Goal: Task Accomplishment & Management: Complete application form

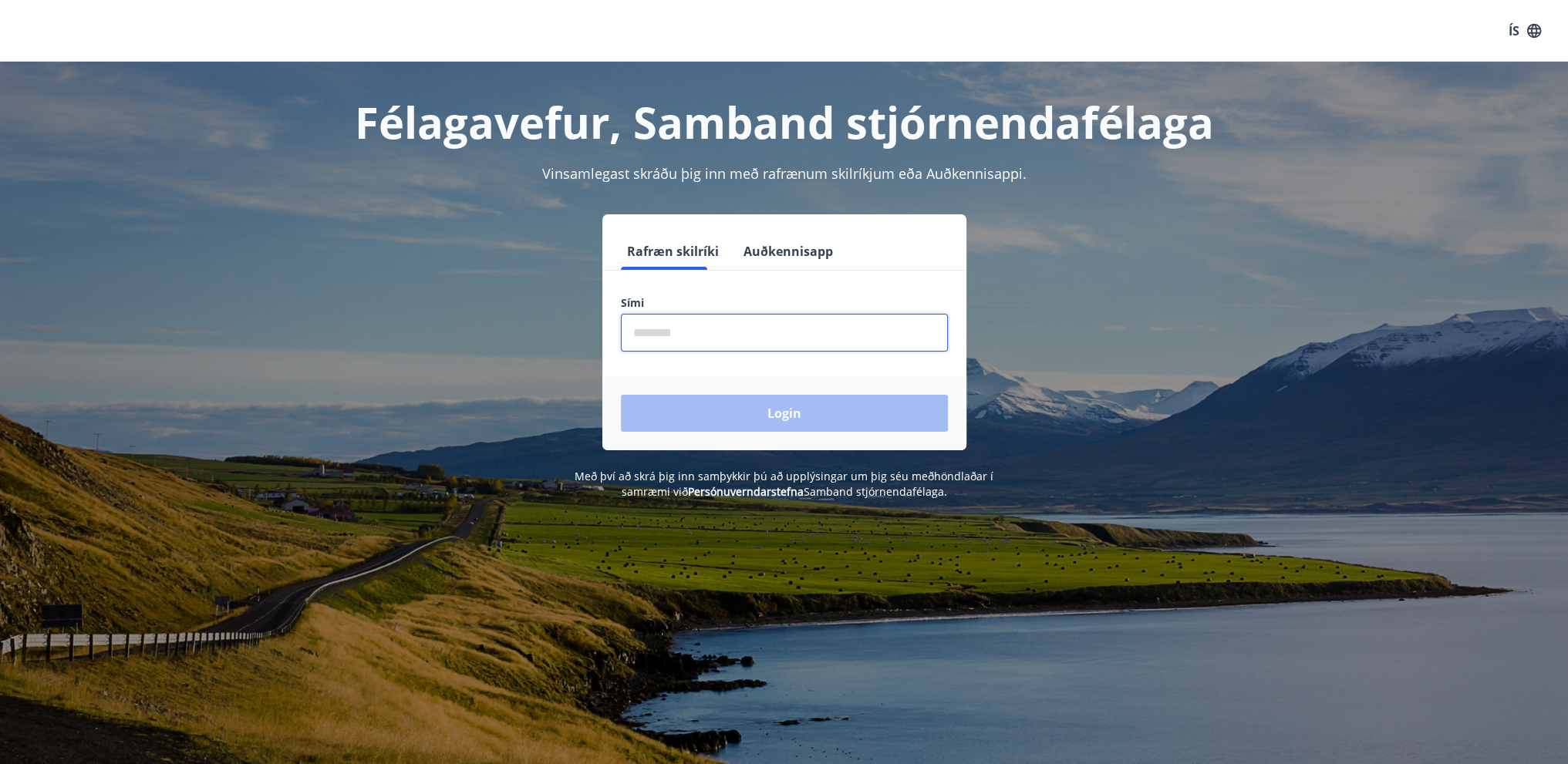
click at [719, 332] on input "phone" at bounding box center [784, 332] width 327 height 38
type input "********"
click at [784, 416] on button "Login" at bounding box center [784, 413] width 327 height 37
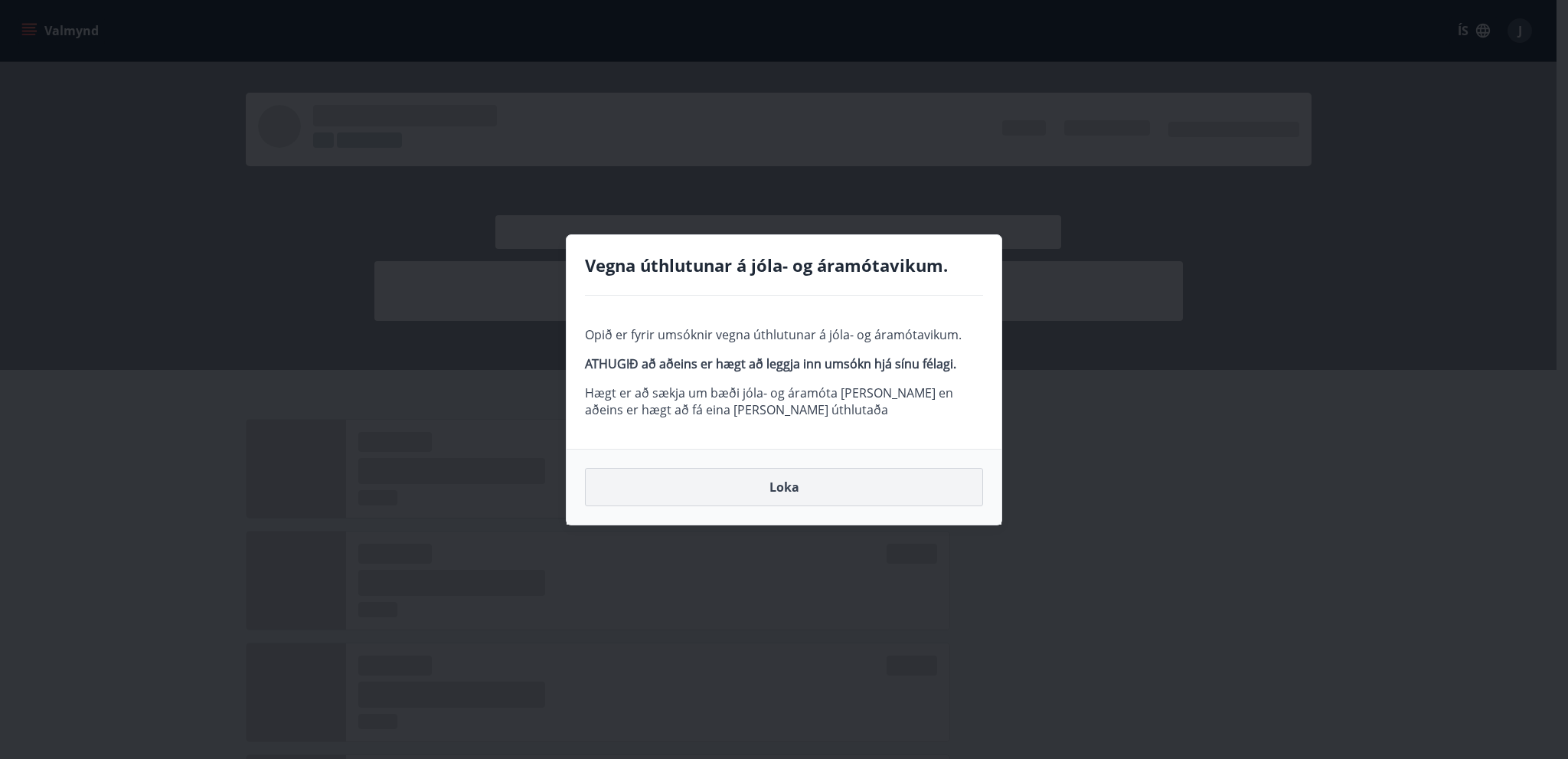
click at [772, 490] on button "Loka" at bounding box center [784, 487] width 398 height 38
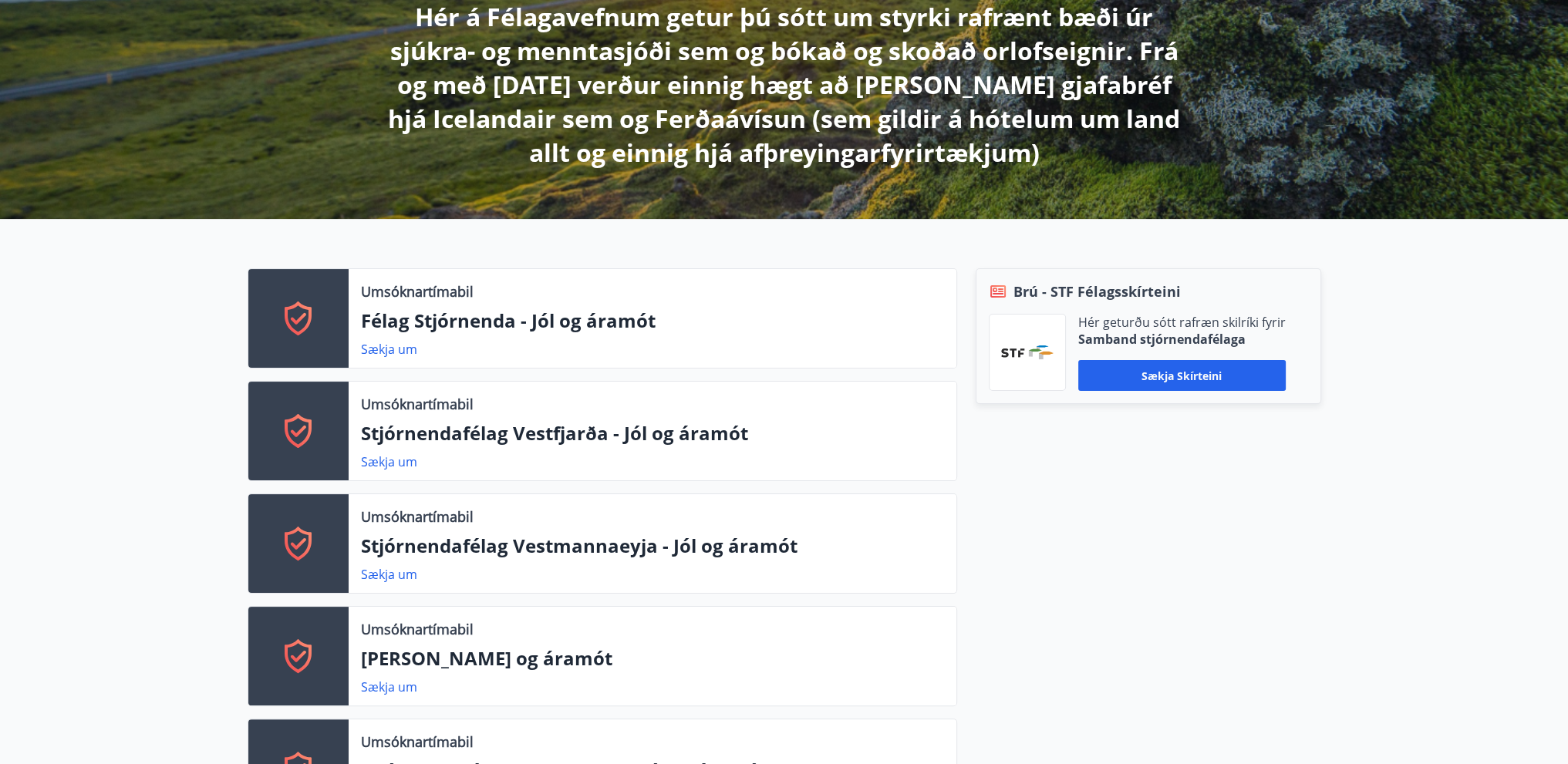
scroll to position [309, 0]
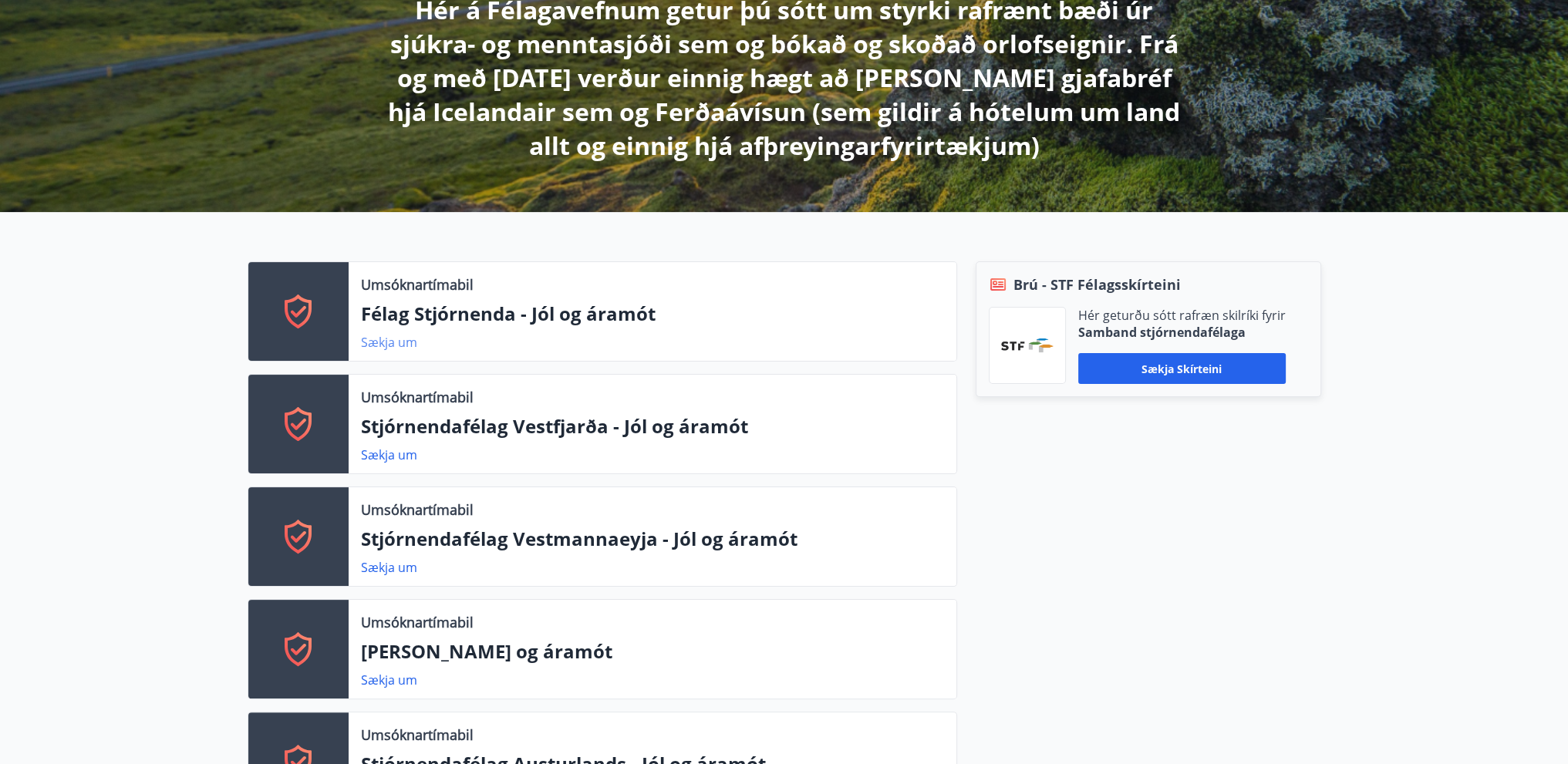
click at [386, 338] on link "Sækja um" at bounding box center [389, 342] width 56 height 17
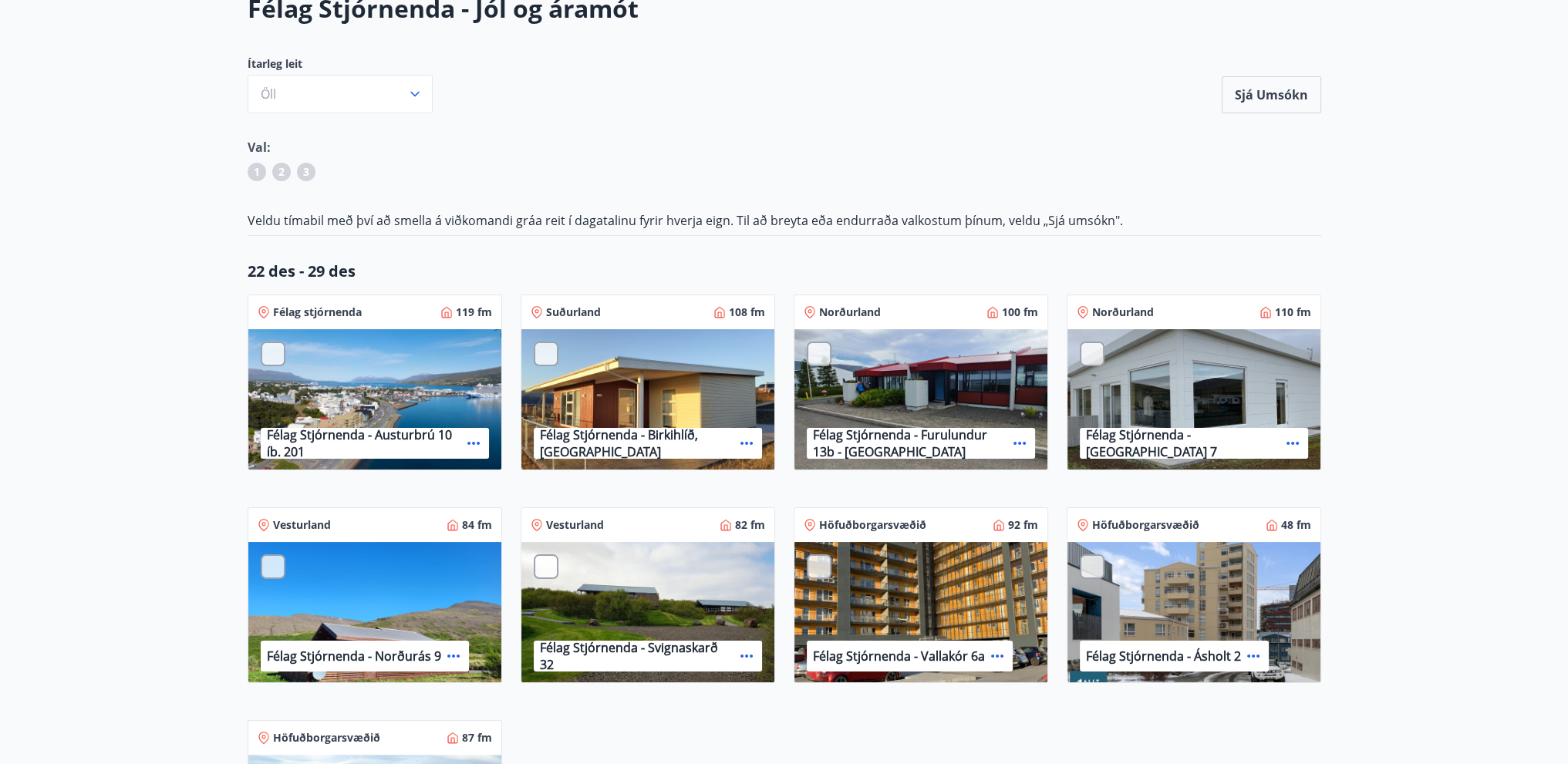
scroll to position [77, 0]
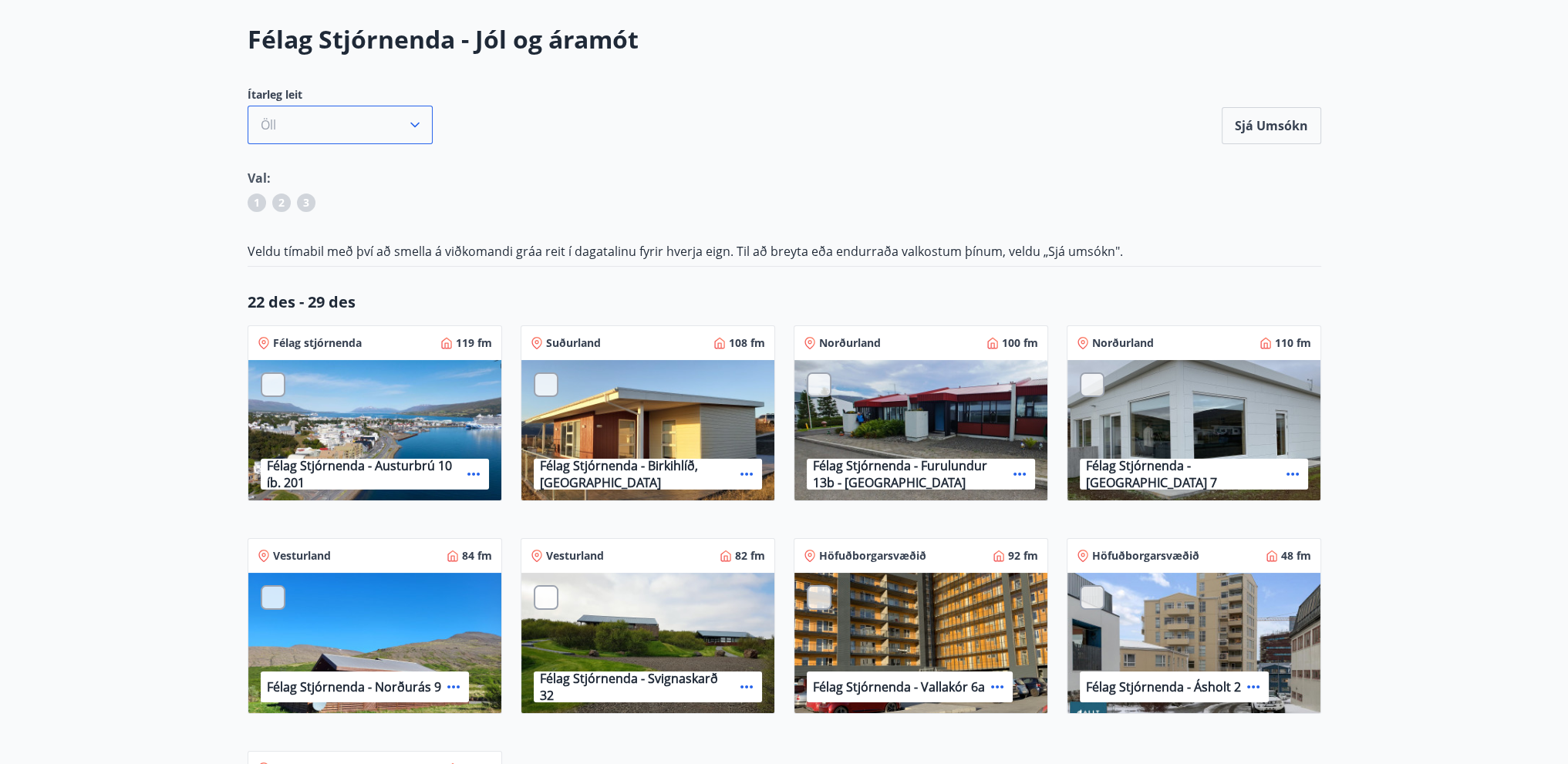
click at [415, 123] on icon "button" at bounding box center [415, 124] width 15 height 15
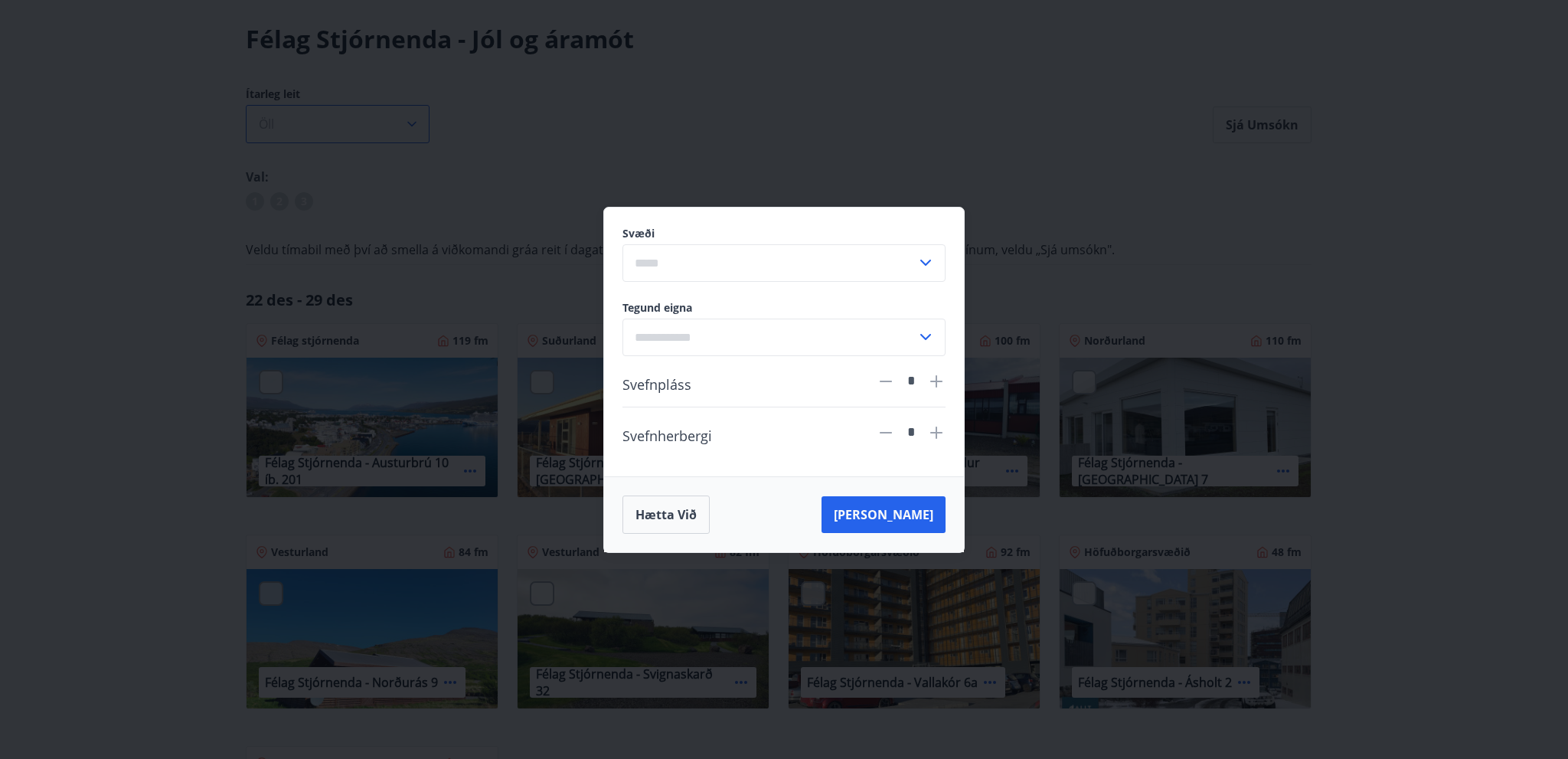
click at [413, 123] on div "Svæði ​ Tegund eigna ​ Svefnpláss * Svefnherbergi * Hætta við Leita" at bounding box center [784, 379] width 1568 height 759
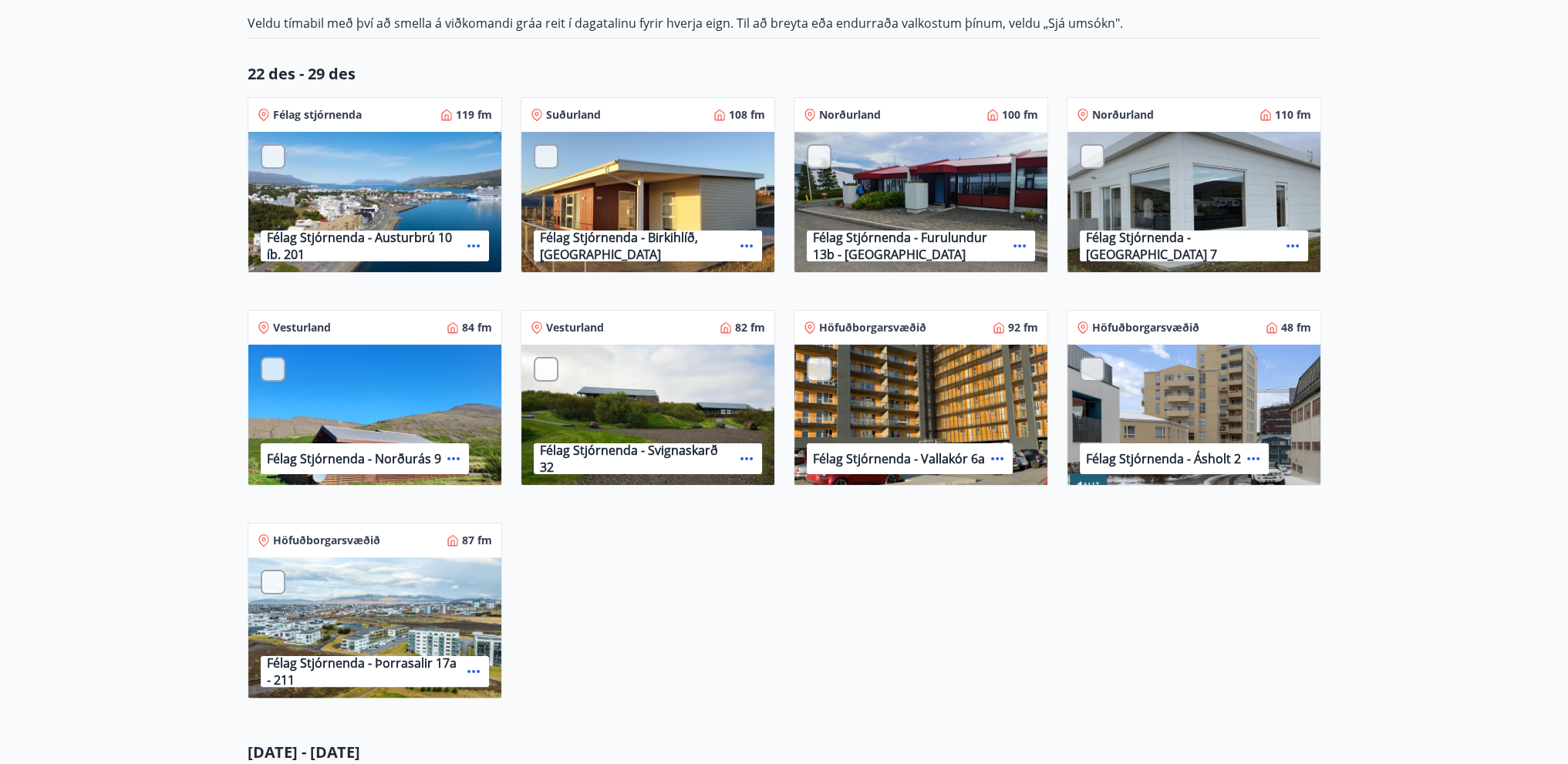
scroll to position [271, 0]
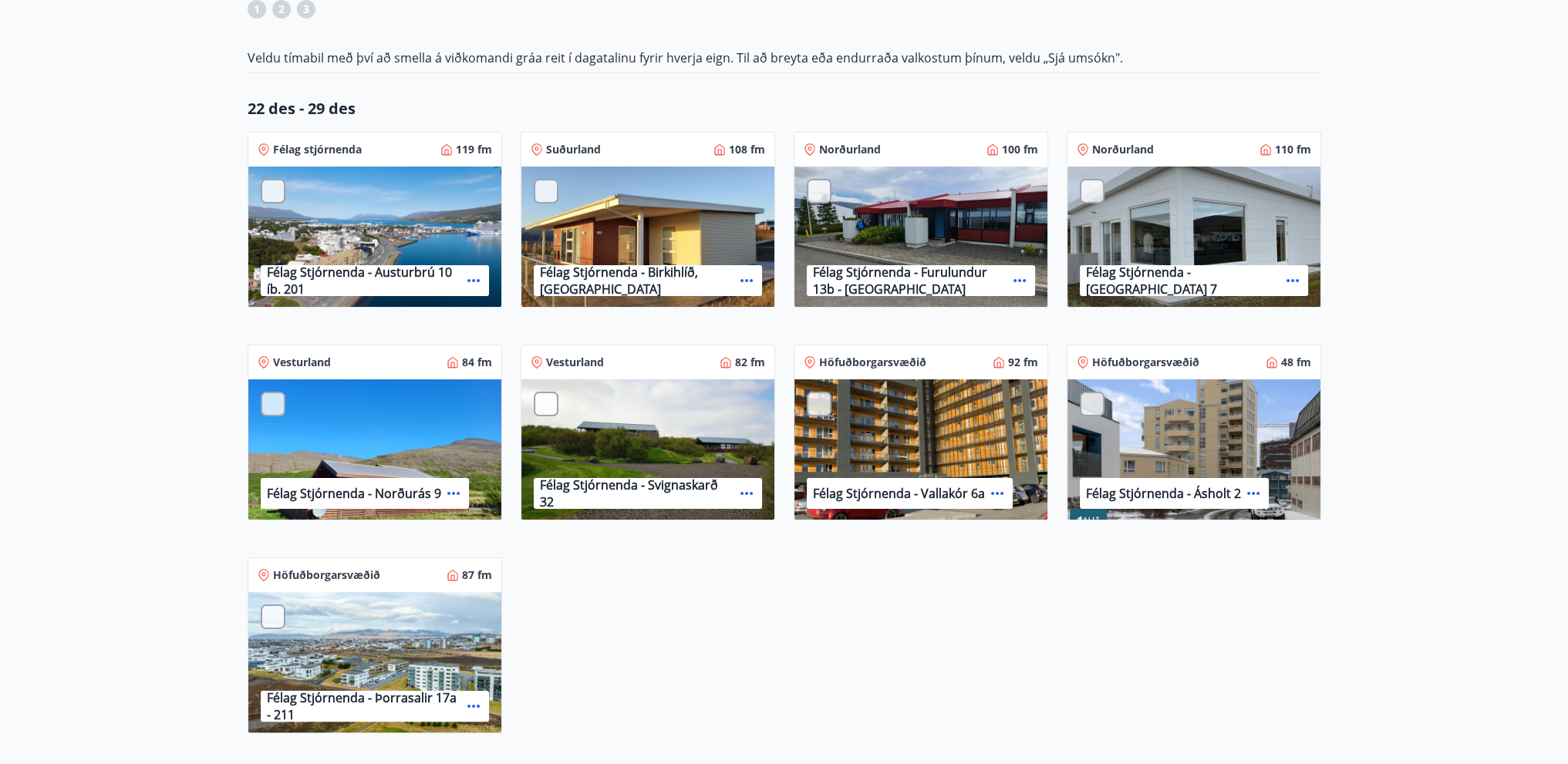
click at [1286, 280] on icon at bounding box center [1292, 281] width 12 height 3
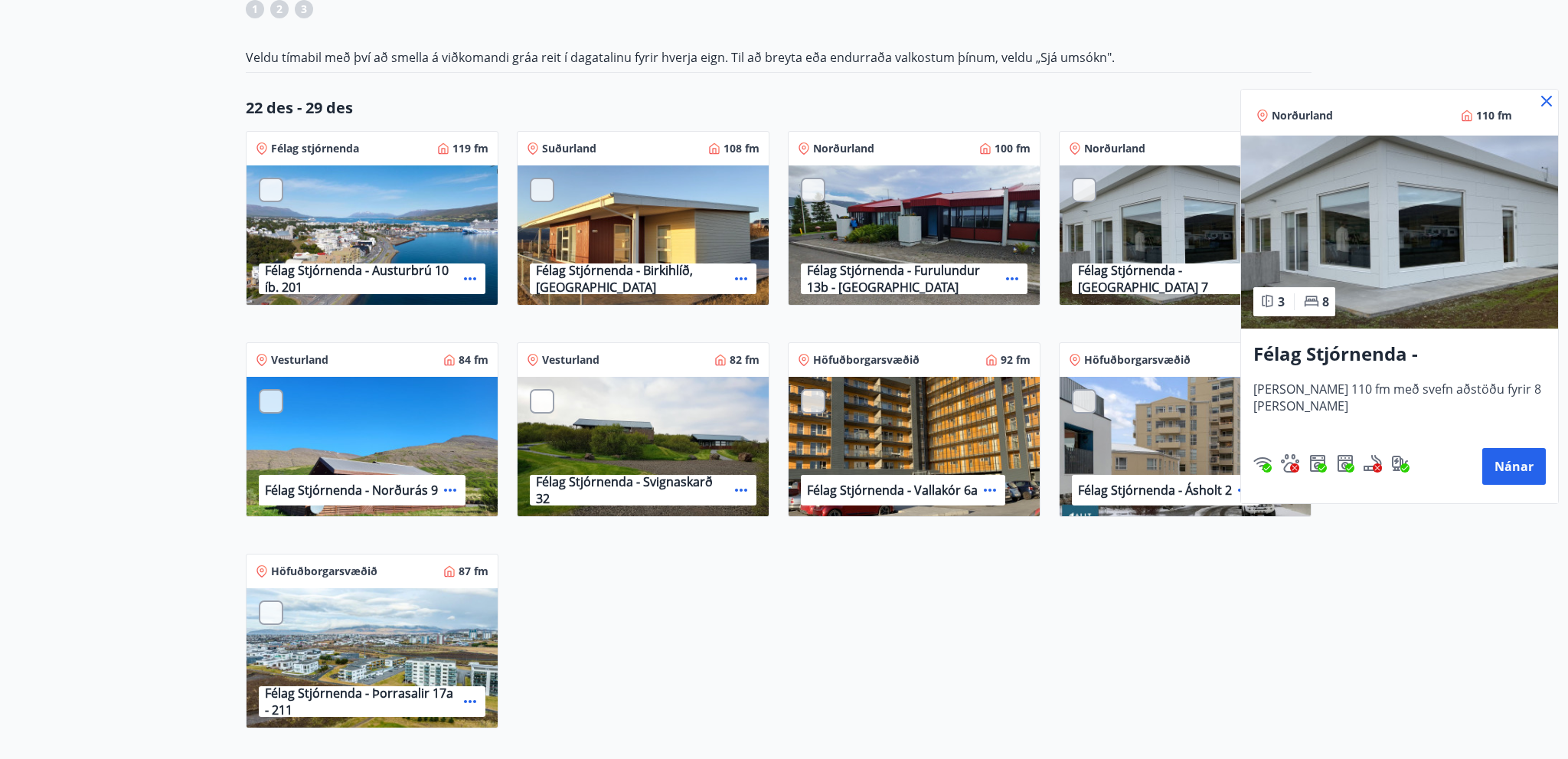
click at [1540, 100] on icon at bounding box center [1546, 100] width 18 height 18
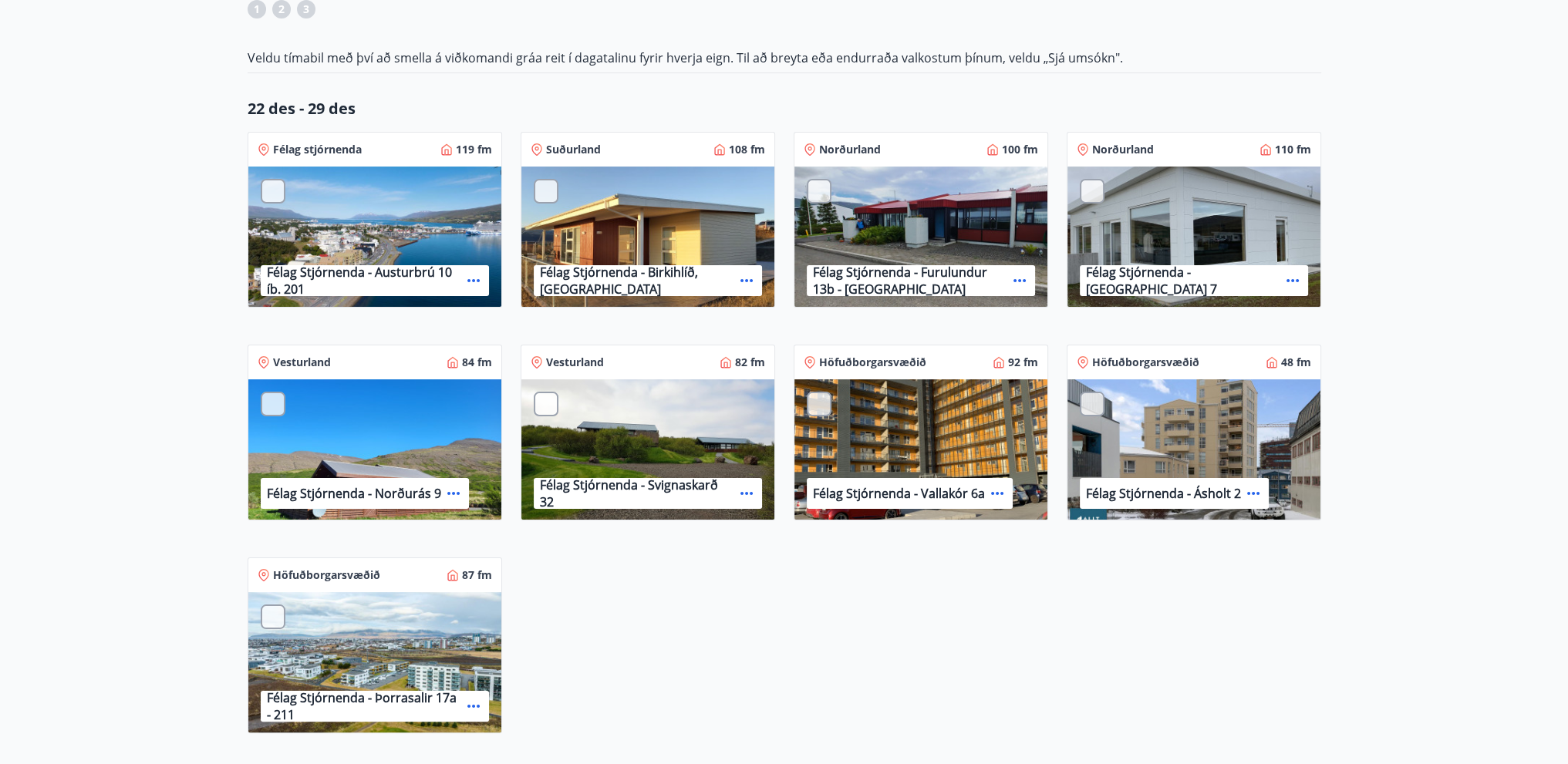
click at [1228, 207] on div "Félag Stjórnenda - Hvassaland 7" at bounding box center [1193, 237] width 253 height 142
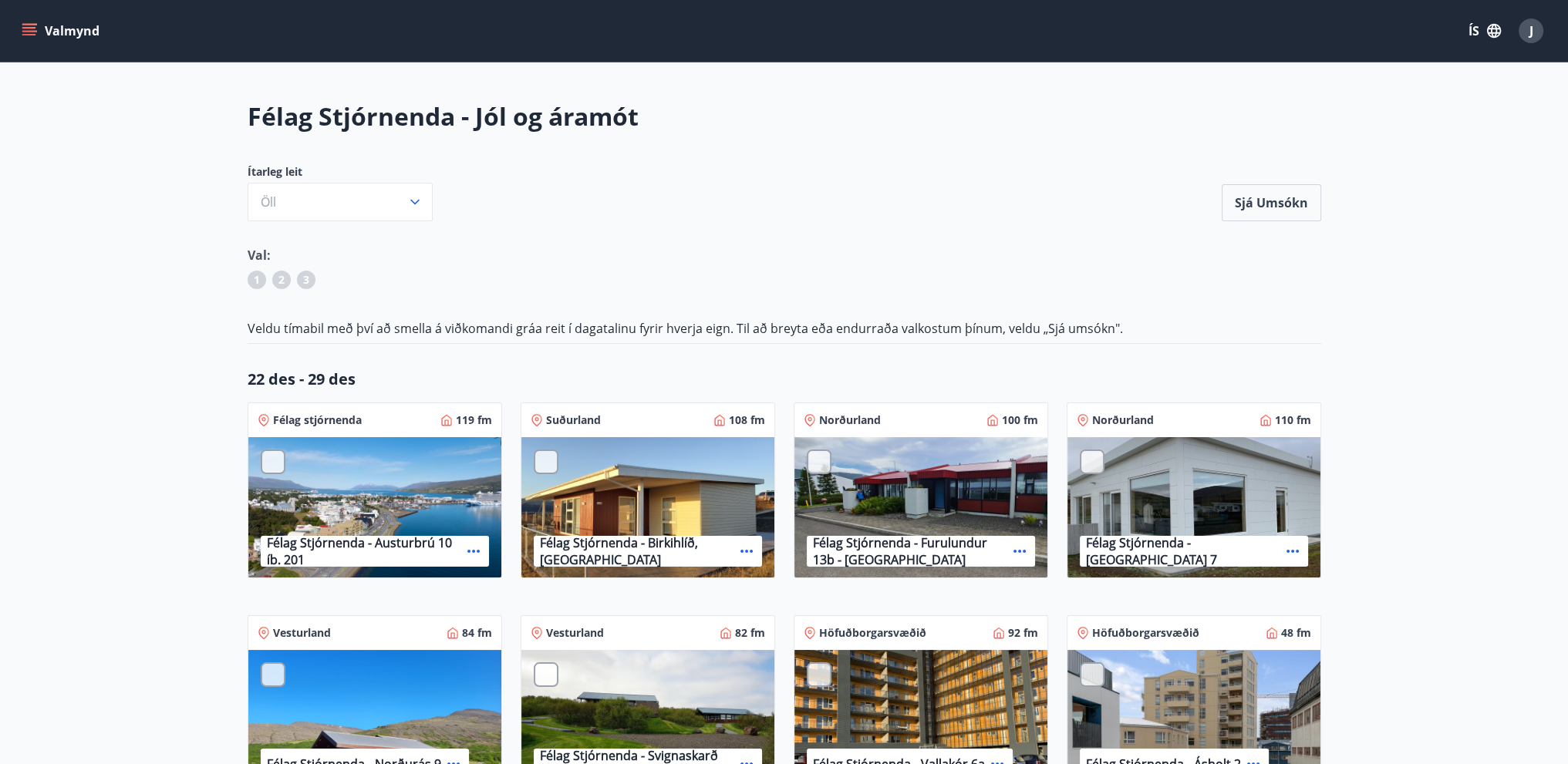
scroll to position [0, 0]
click at [22, 26] on icon "menu" at bounding box center [29, 30] width 15 height 15
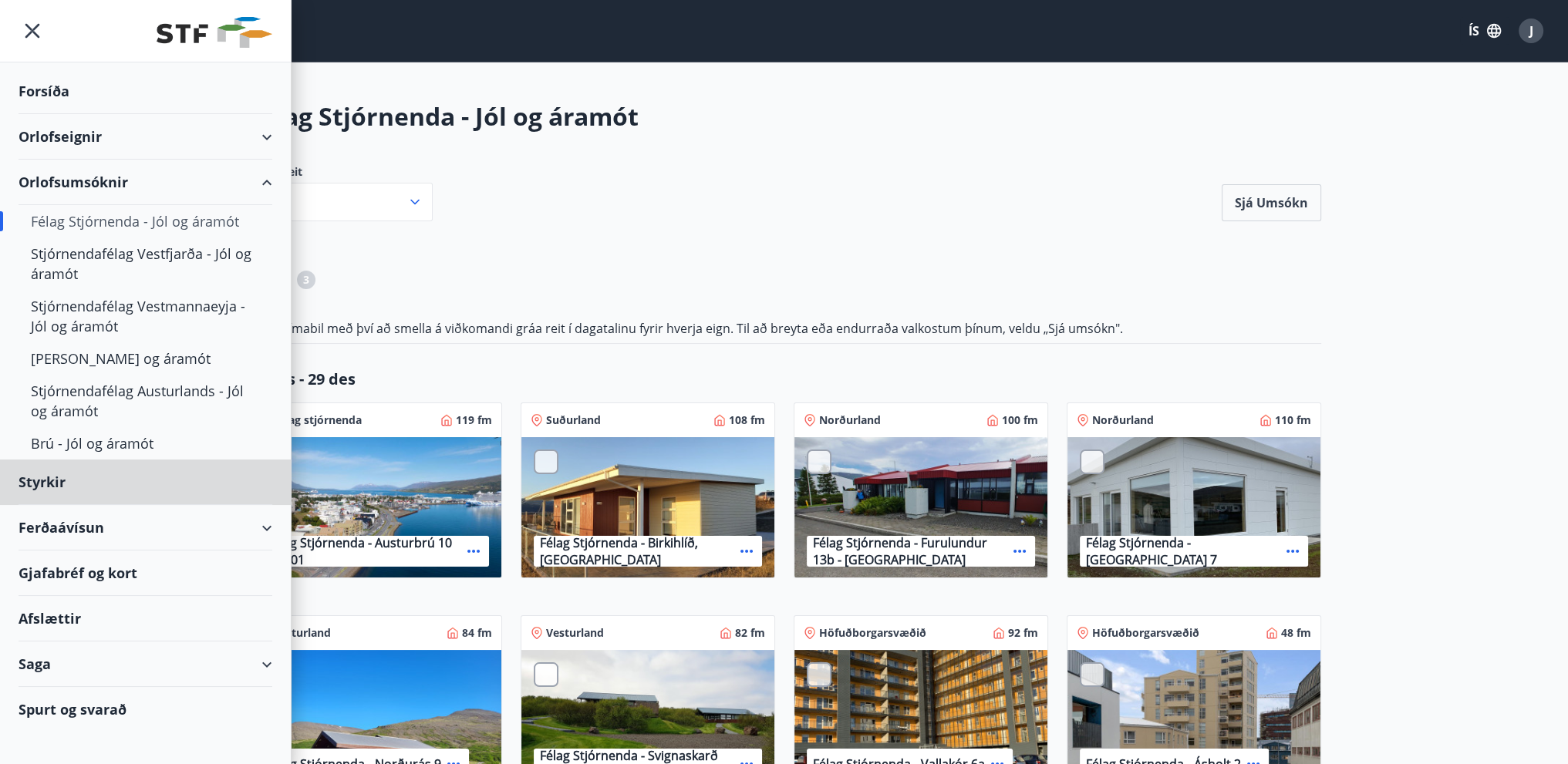
click at [34, 71] on div "Forsíða" at bounding box center [145, 91] width 253 height 46
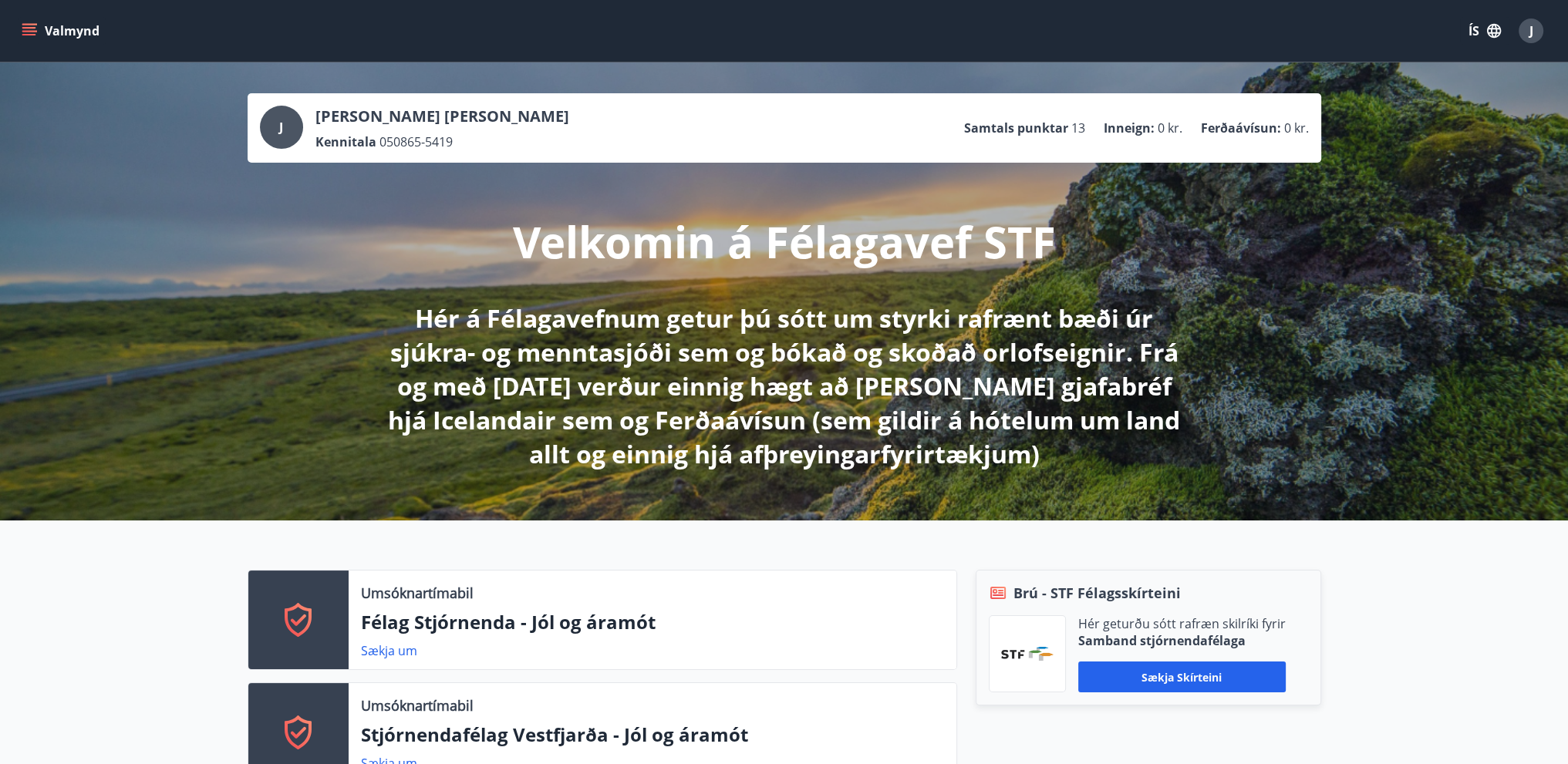
click at [29, 30] on icon "menu" at bounding box center [29, 30] width 15 height 15
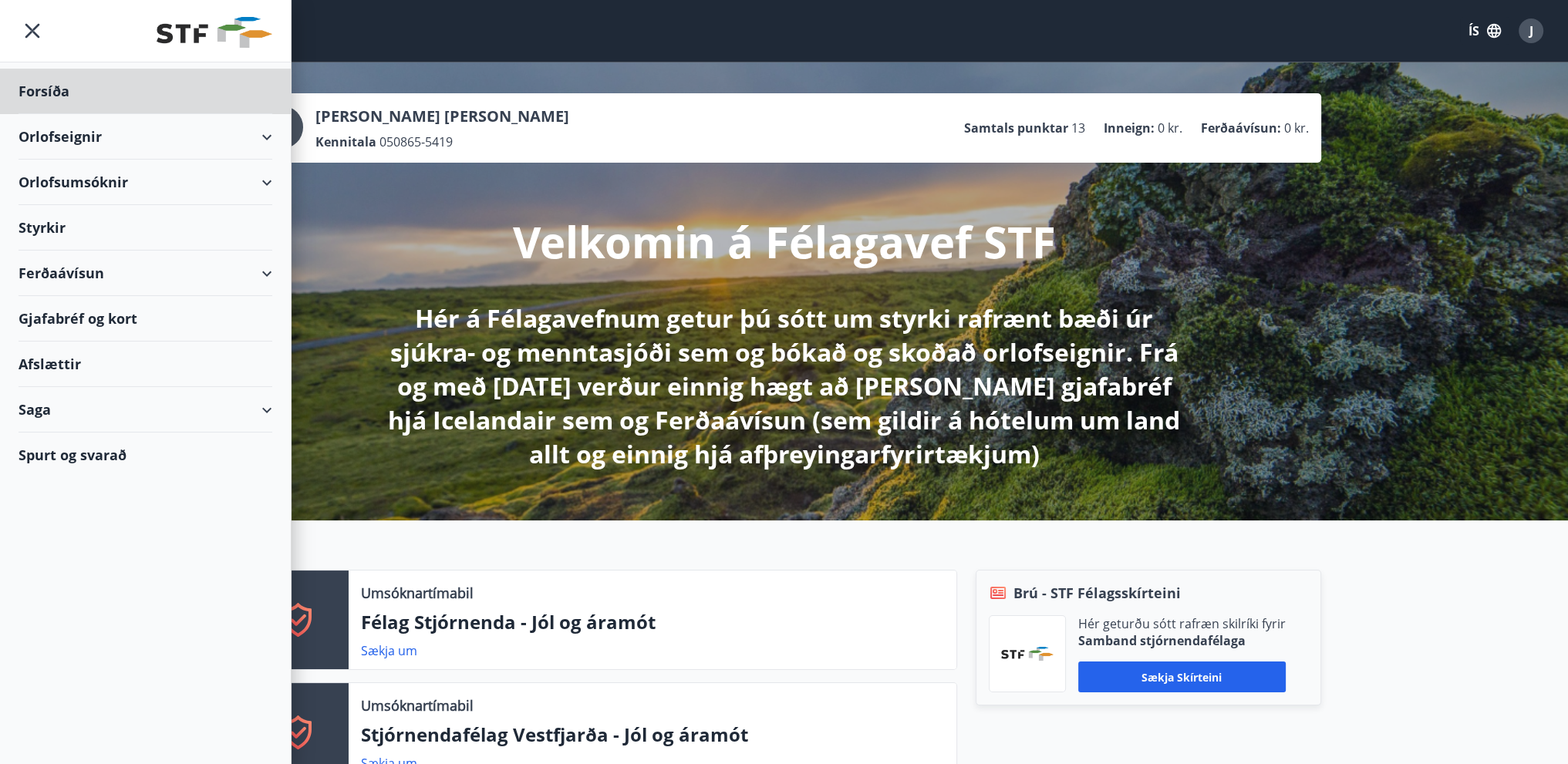
click at [30, 224] on div "Styrkir" at bounding box center [145, 228] width 253 height 46
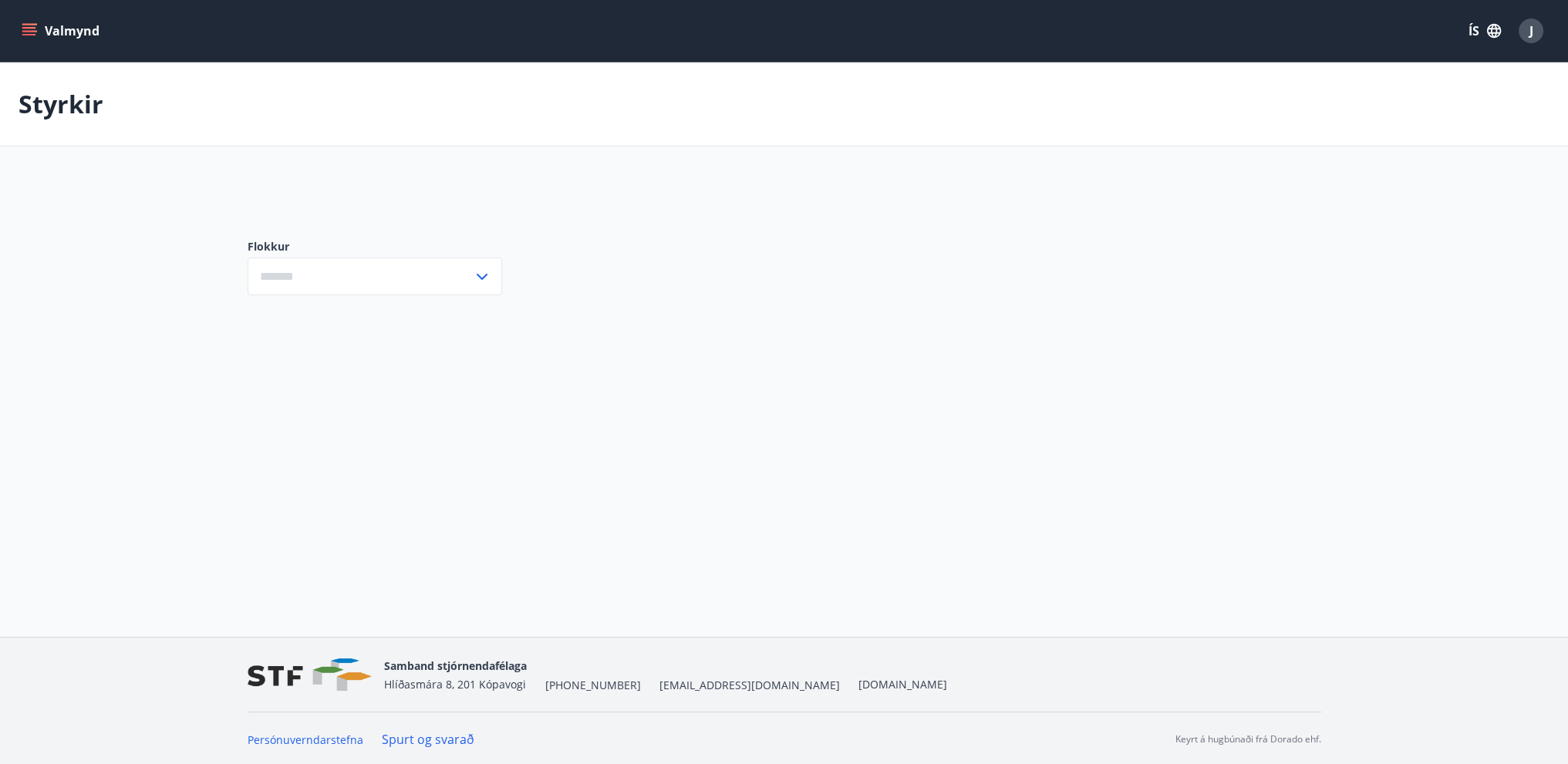
type input "***"
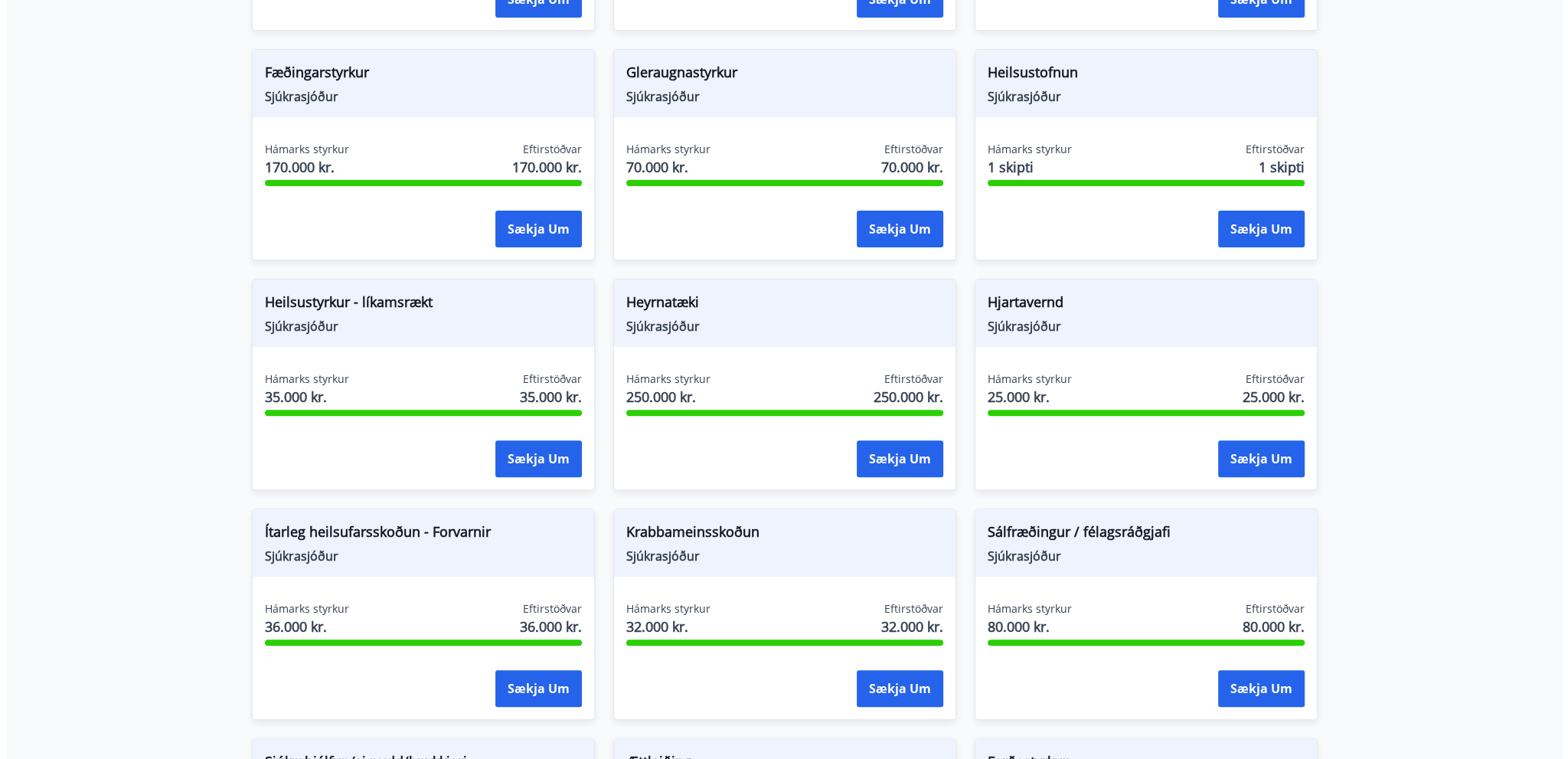
scroll to position [612, 0]
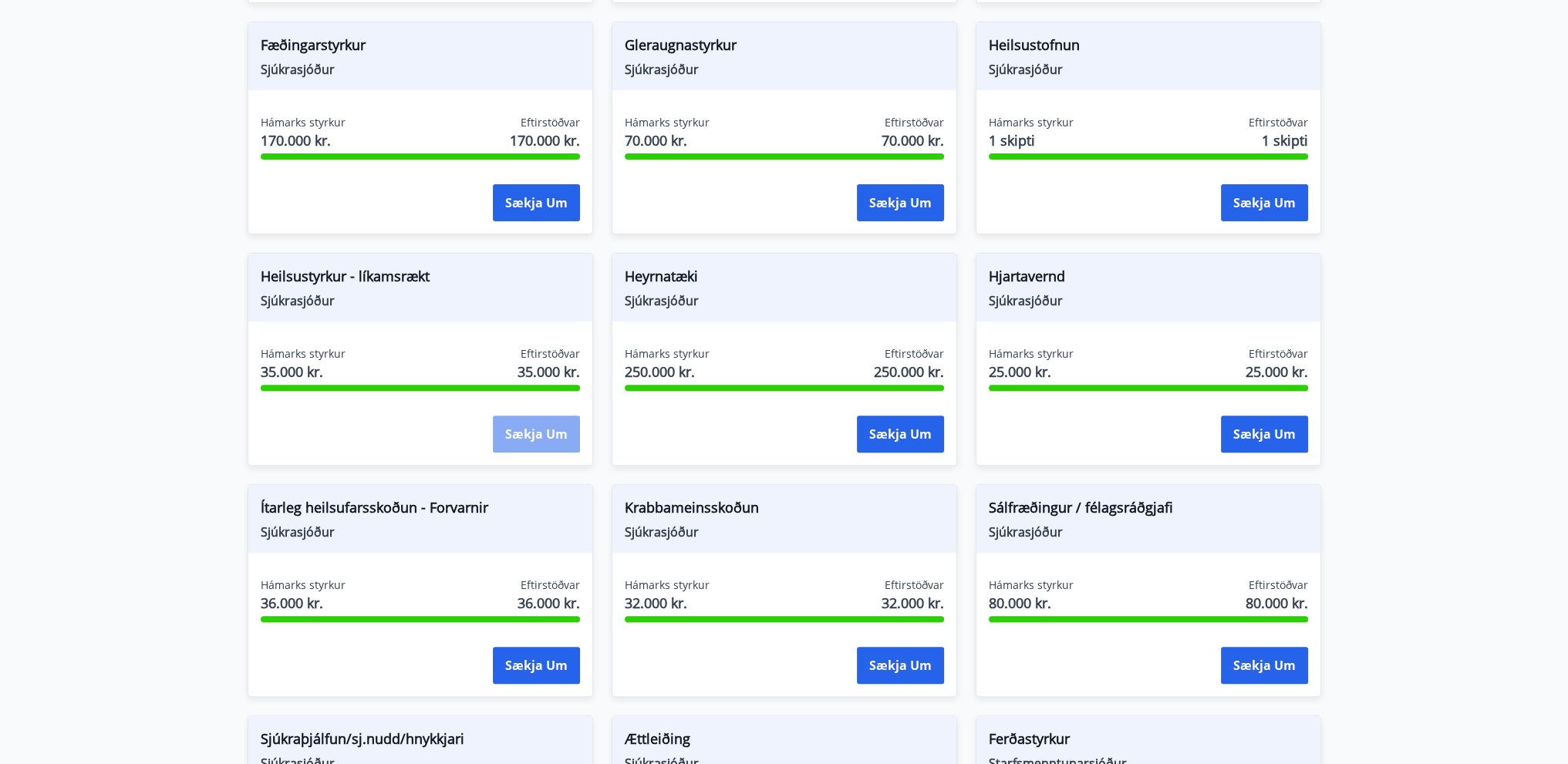
click at [531, 426] on button "Sækja um" at bounding box center [536, 434] width 87 height 37
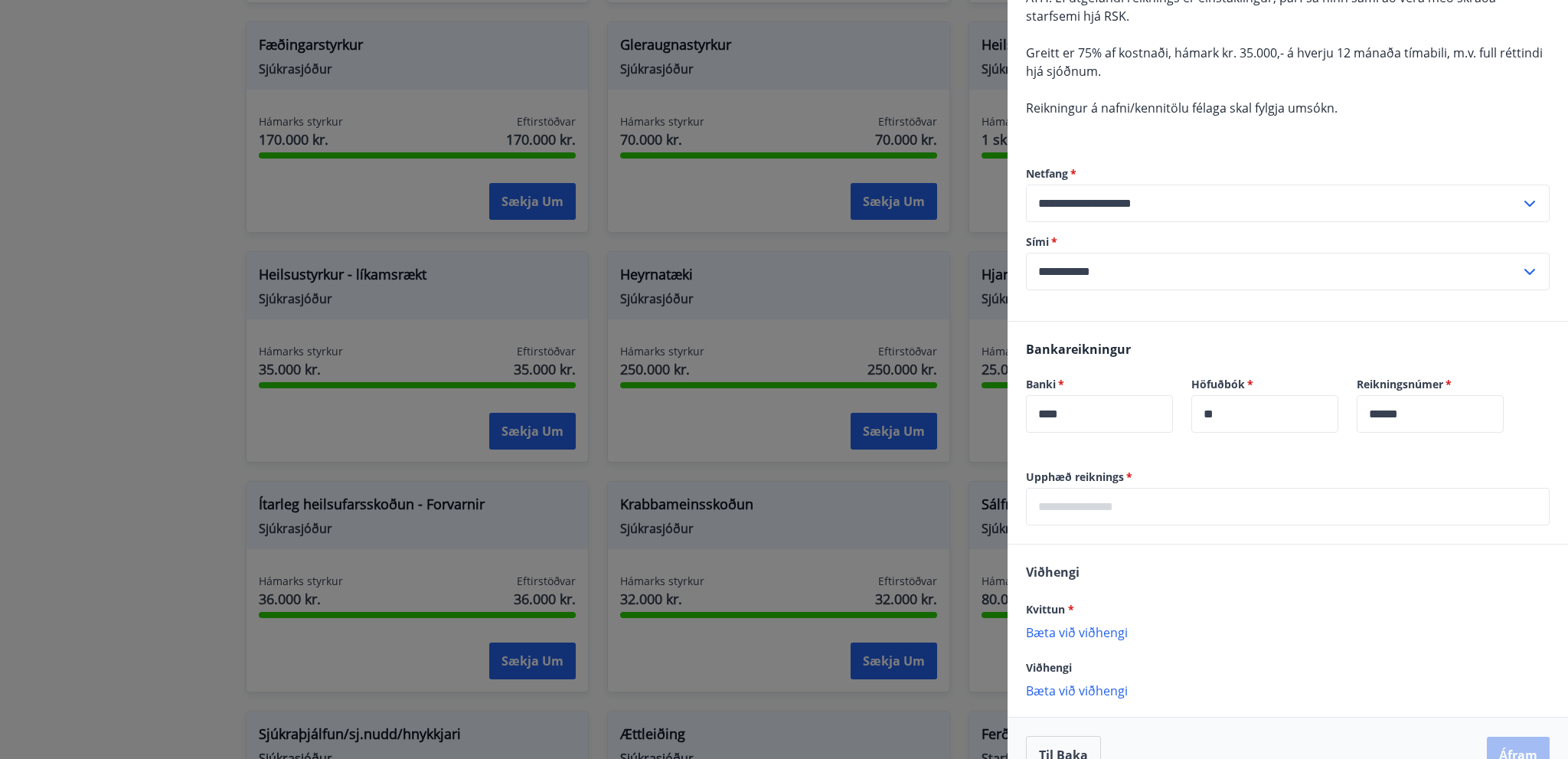
scroll to position [206, 0]
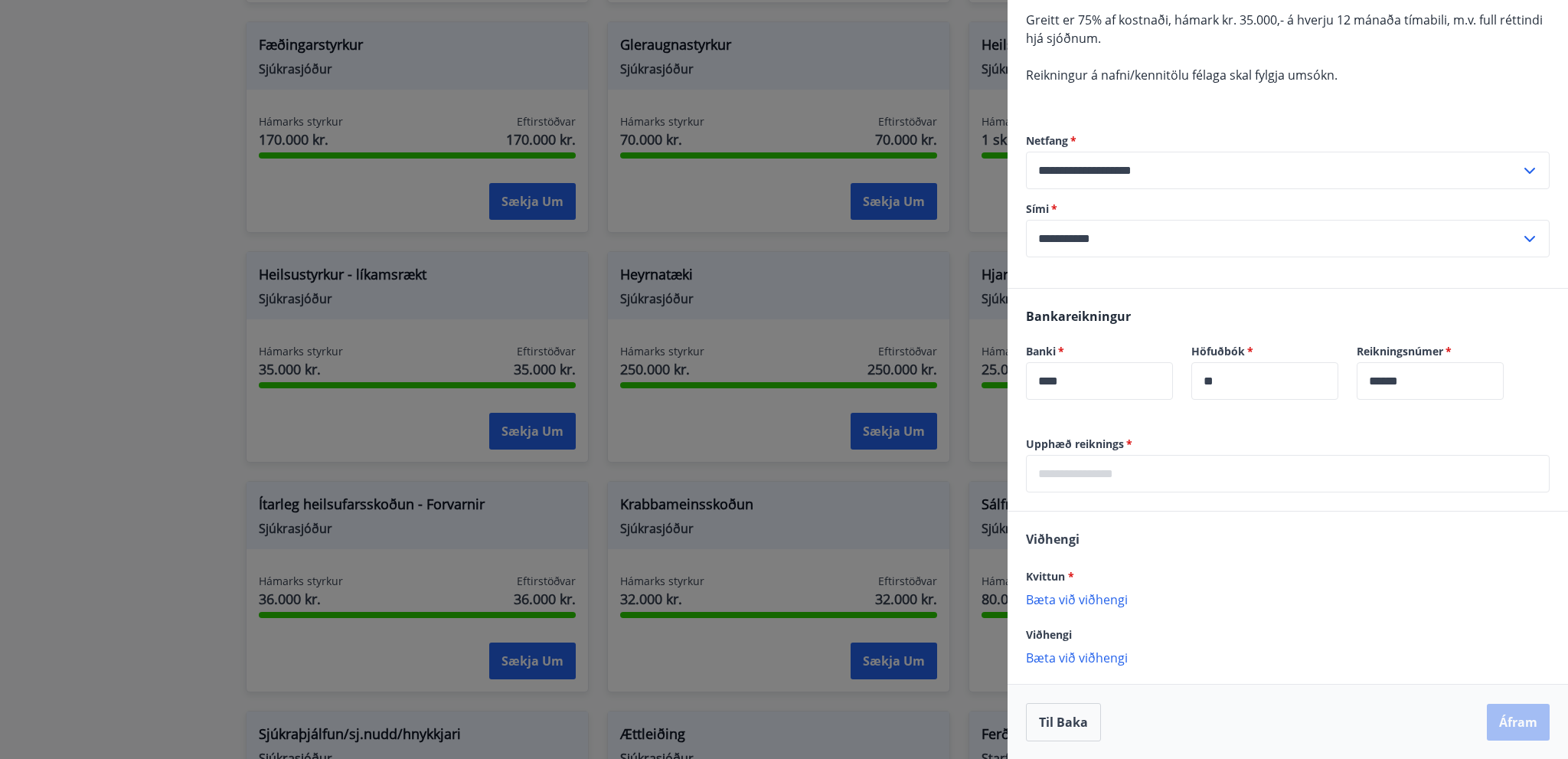
click at [1093, 471] on input "text" at bounding box center [1288, 473] width 524 height 37
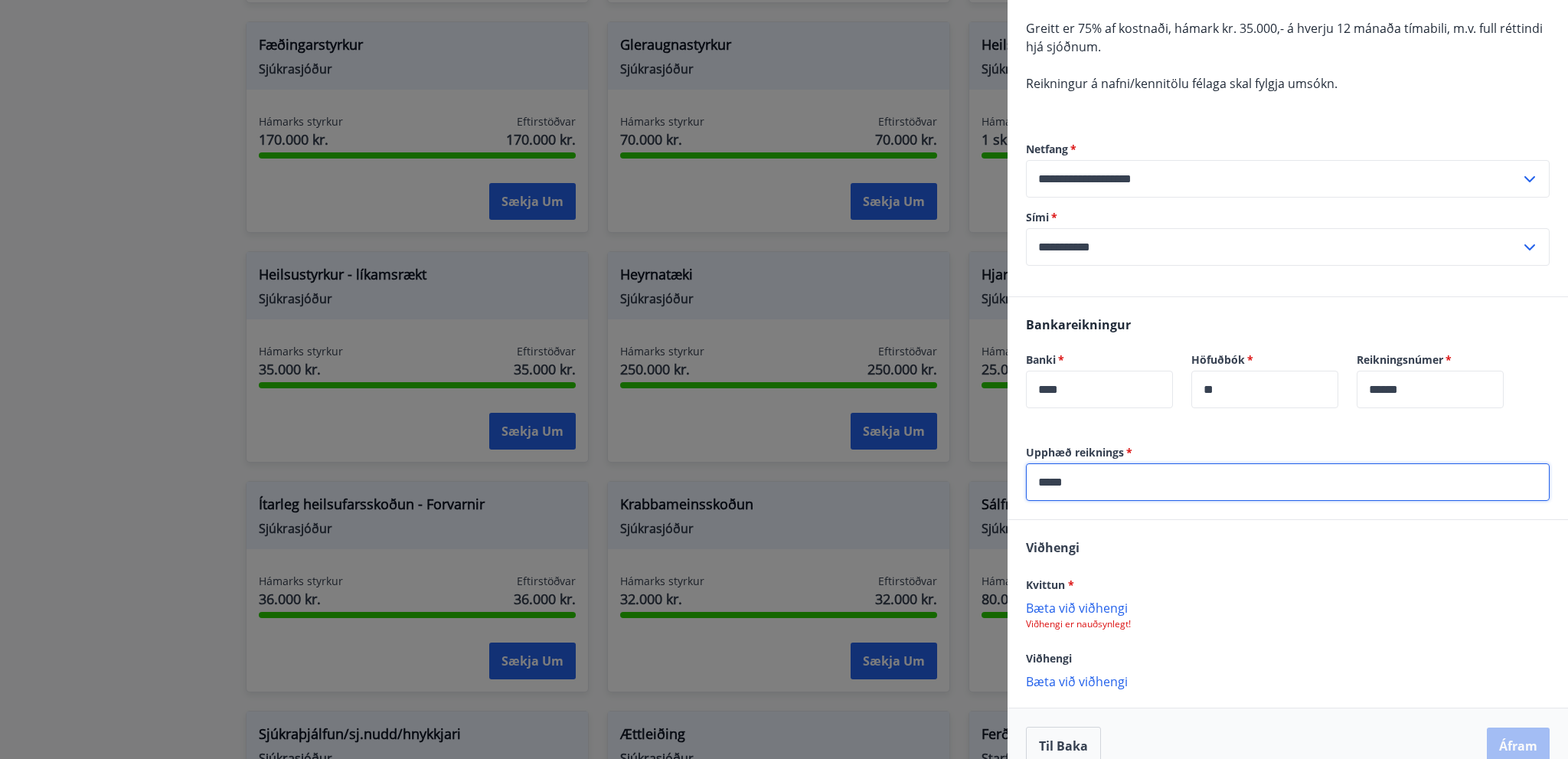
scroll to position [221, 0]
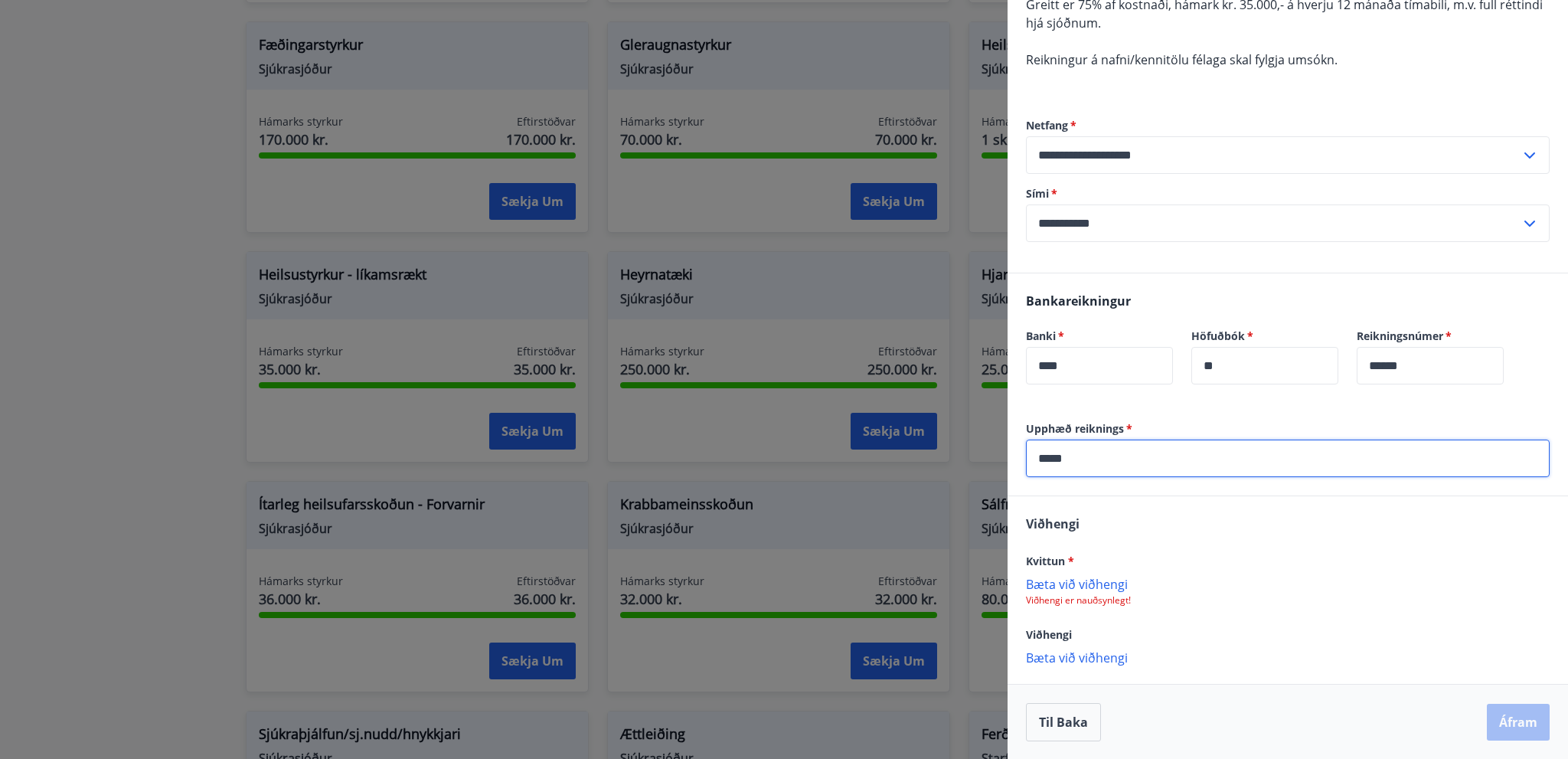
type input "*****"
click at [1077, 581] on p "Bæta við viðhengi" at bounding box center [1288, 583] width 524 height 15
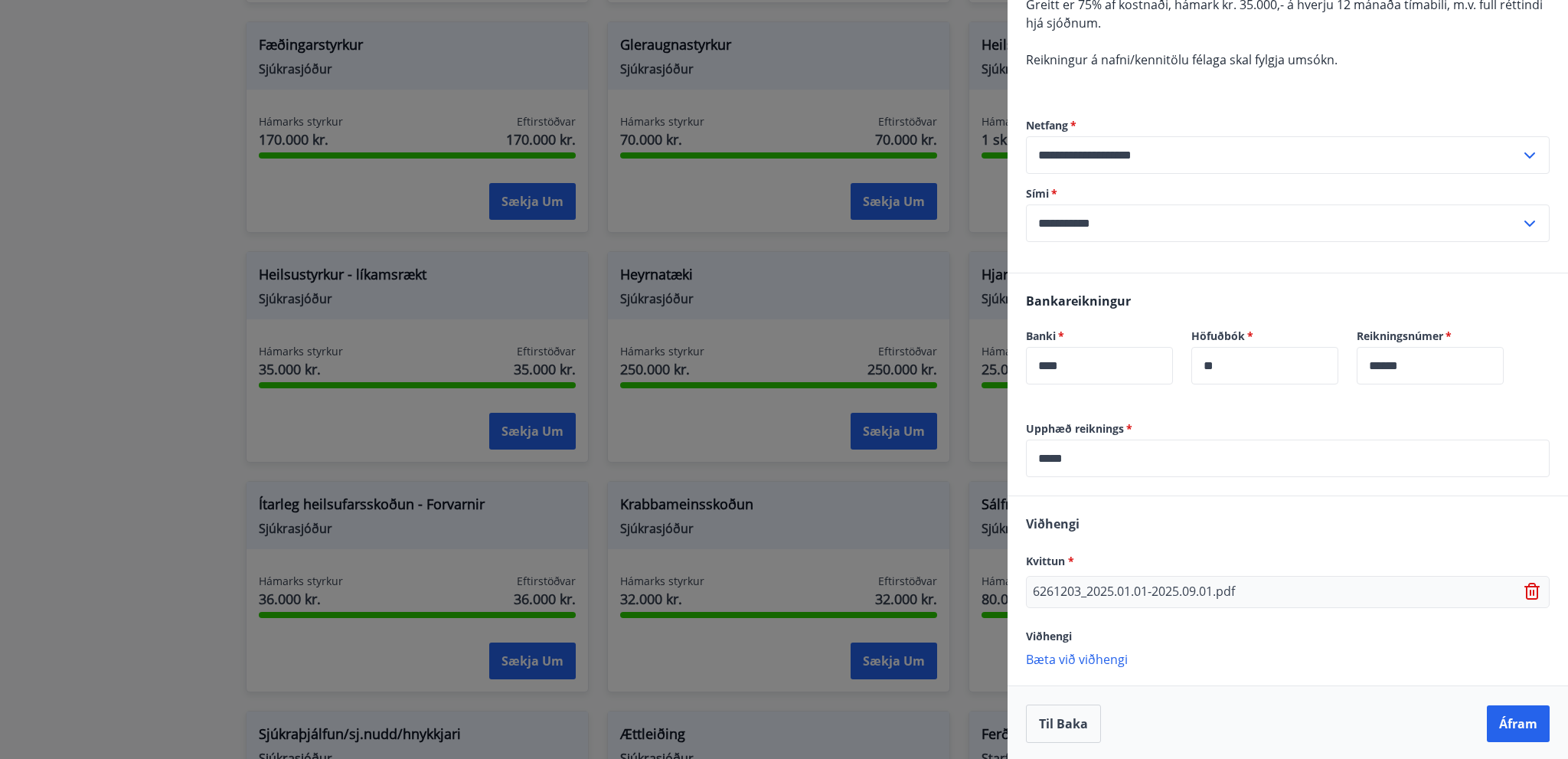
scroll to position [223, 0]
click at [1503, 716] on button "Áfram" at bounding box center [1518, 722] width 63 height 37
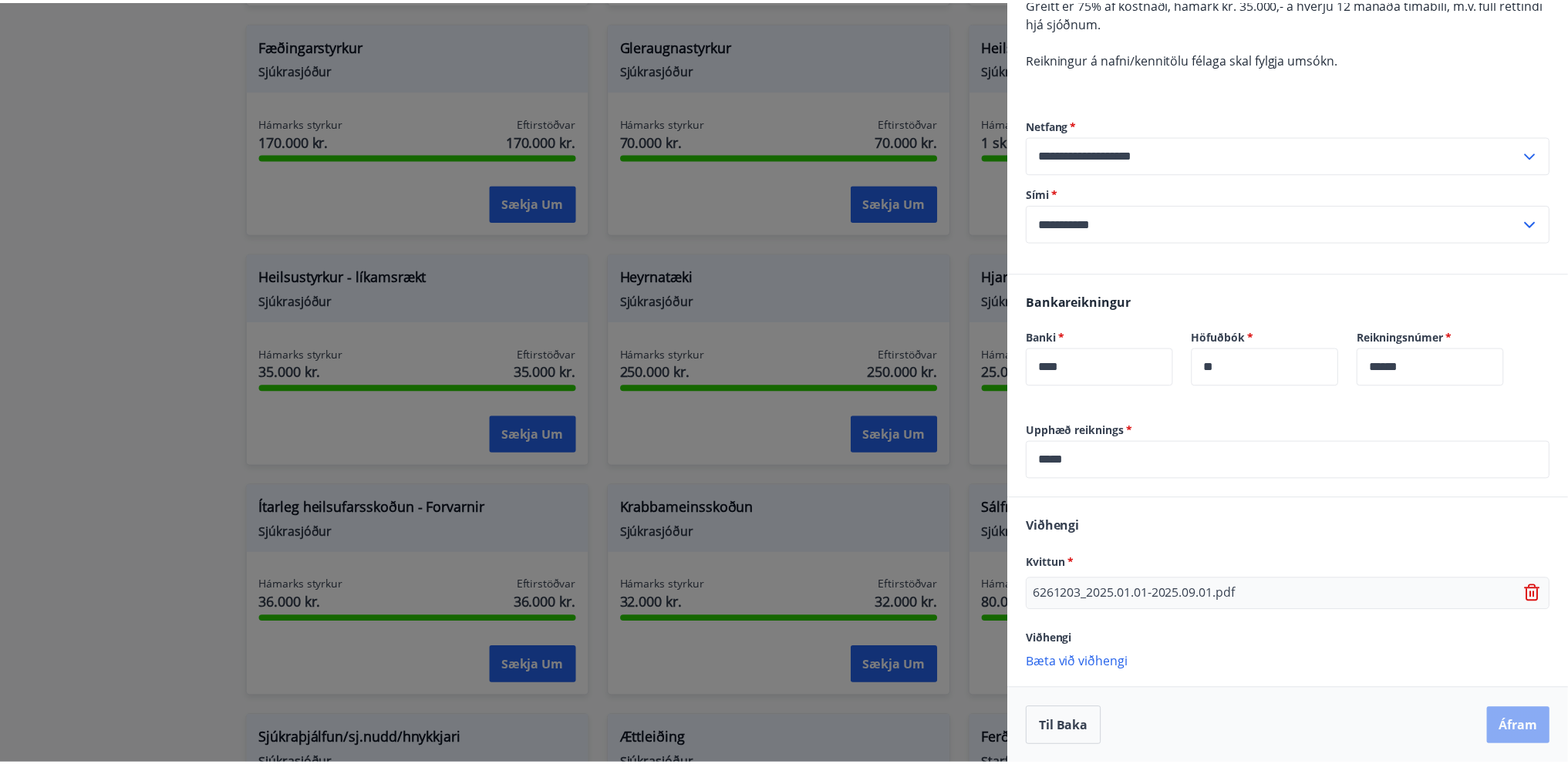
scroll to position [0, 0]
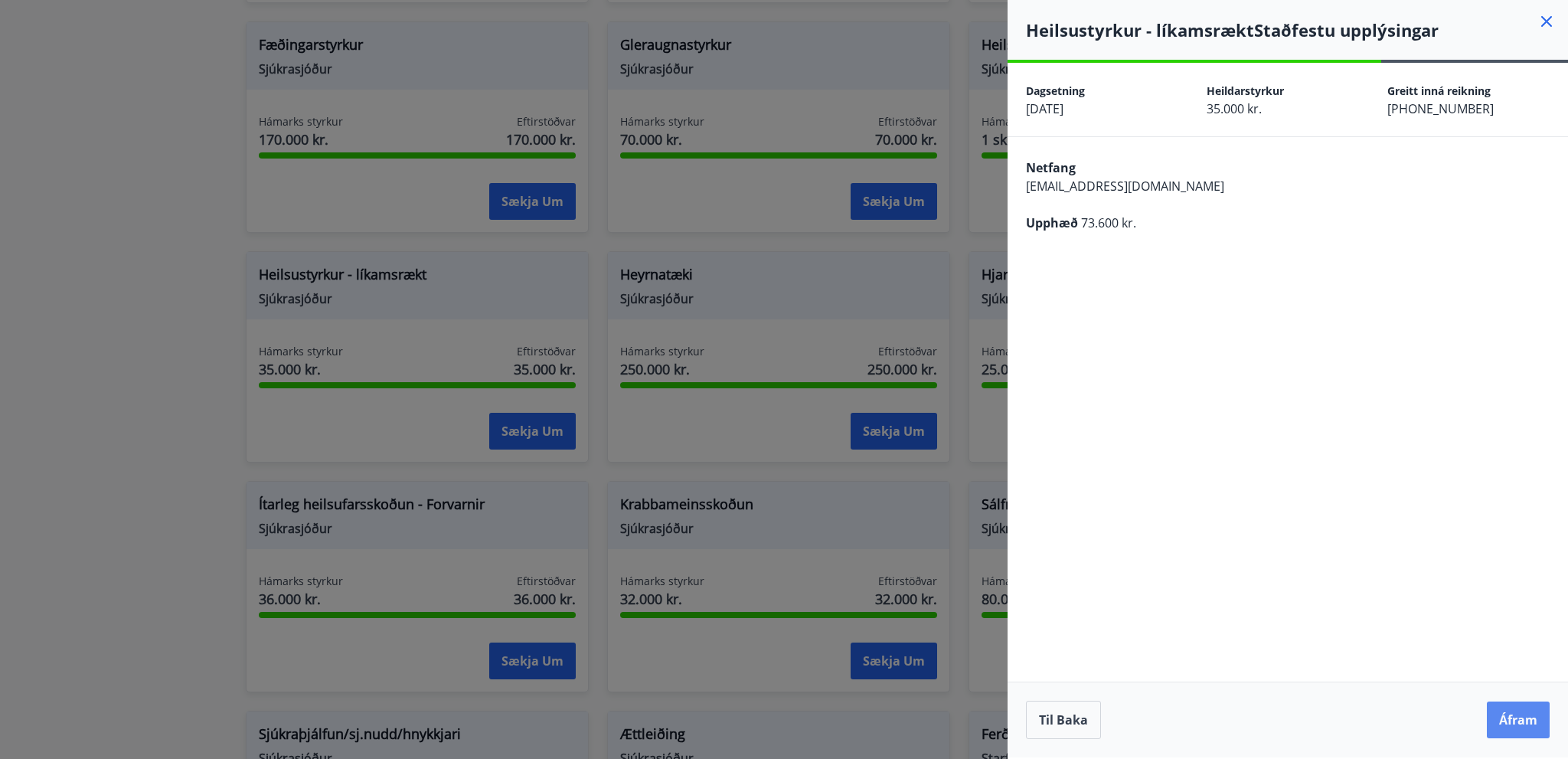
click at [1511, 723] on button "Áfram" at bounding box center [1518, 720] width 63 height 37
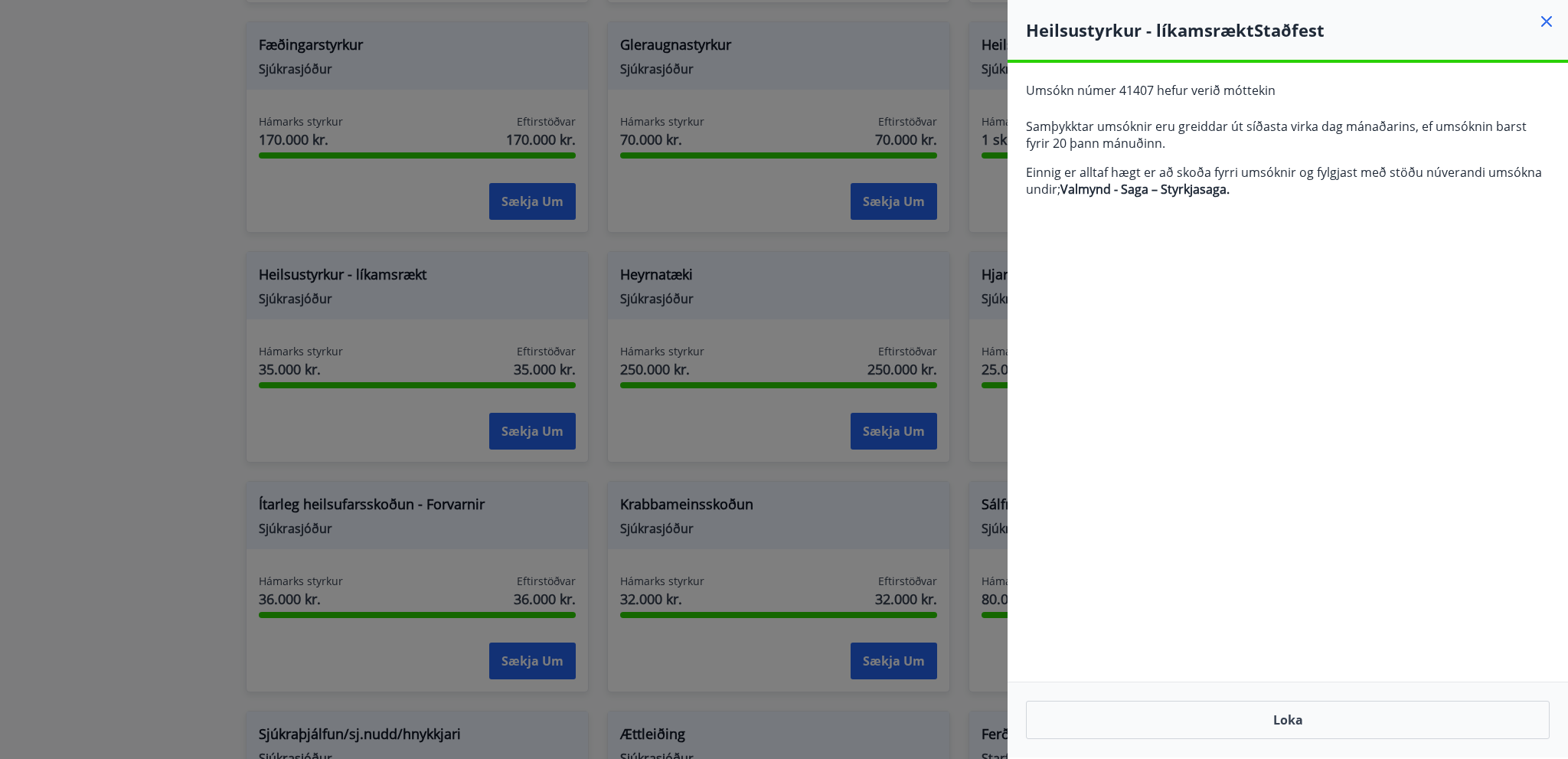
click at [1544, 24] on icon at bounding box center [1546, 21] width 10 height 10
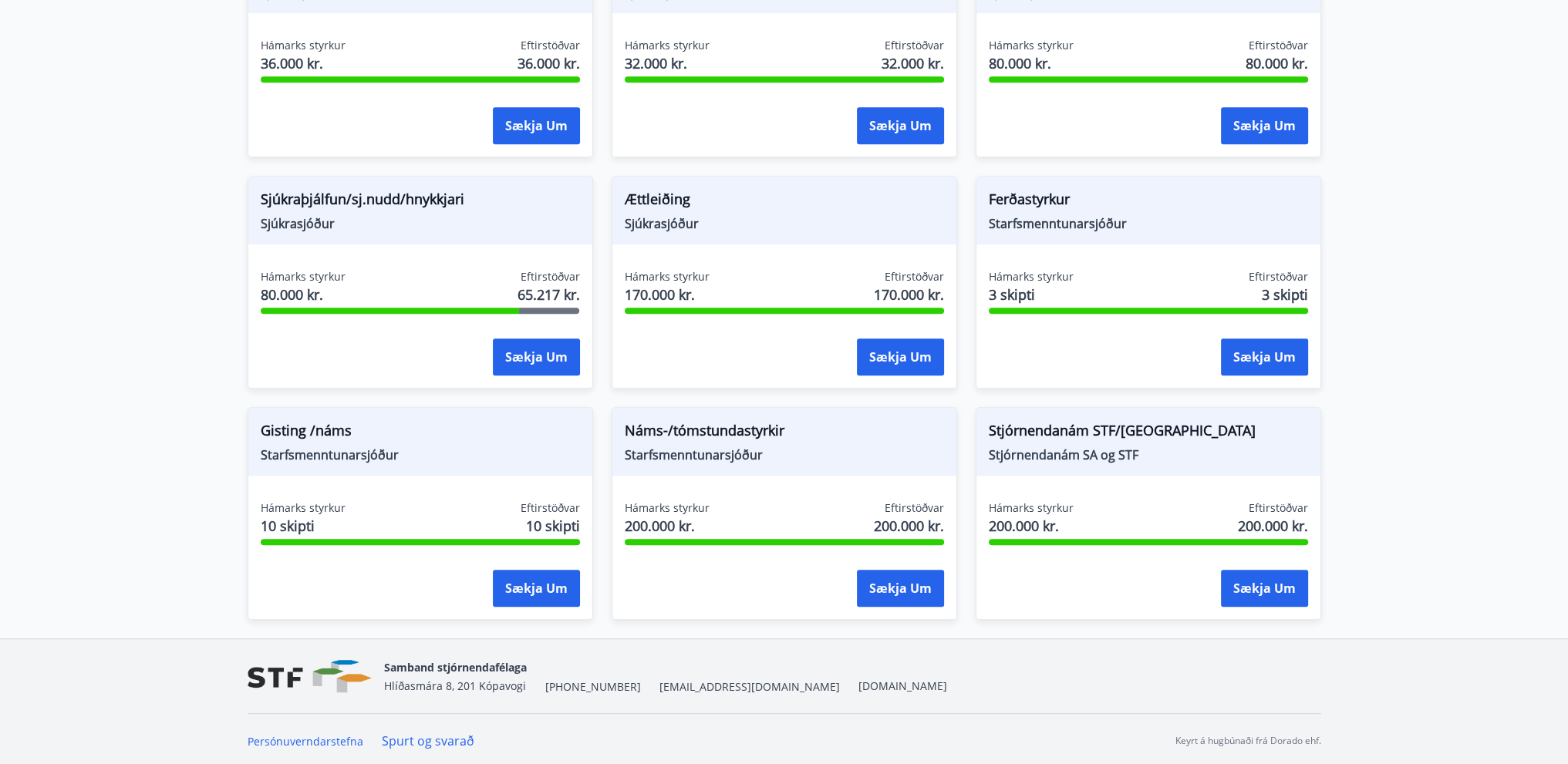
scroll to position [1157, 0]
click at [1060, 454] on span "Stjórnendanám SA og STF" at bounding box center [1149, 454] width 319 height 17
click at [1067, 431] on span "Stjórnendanám STF/SA" at bounding box center [1149, 432] width 319 height 26
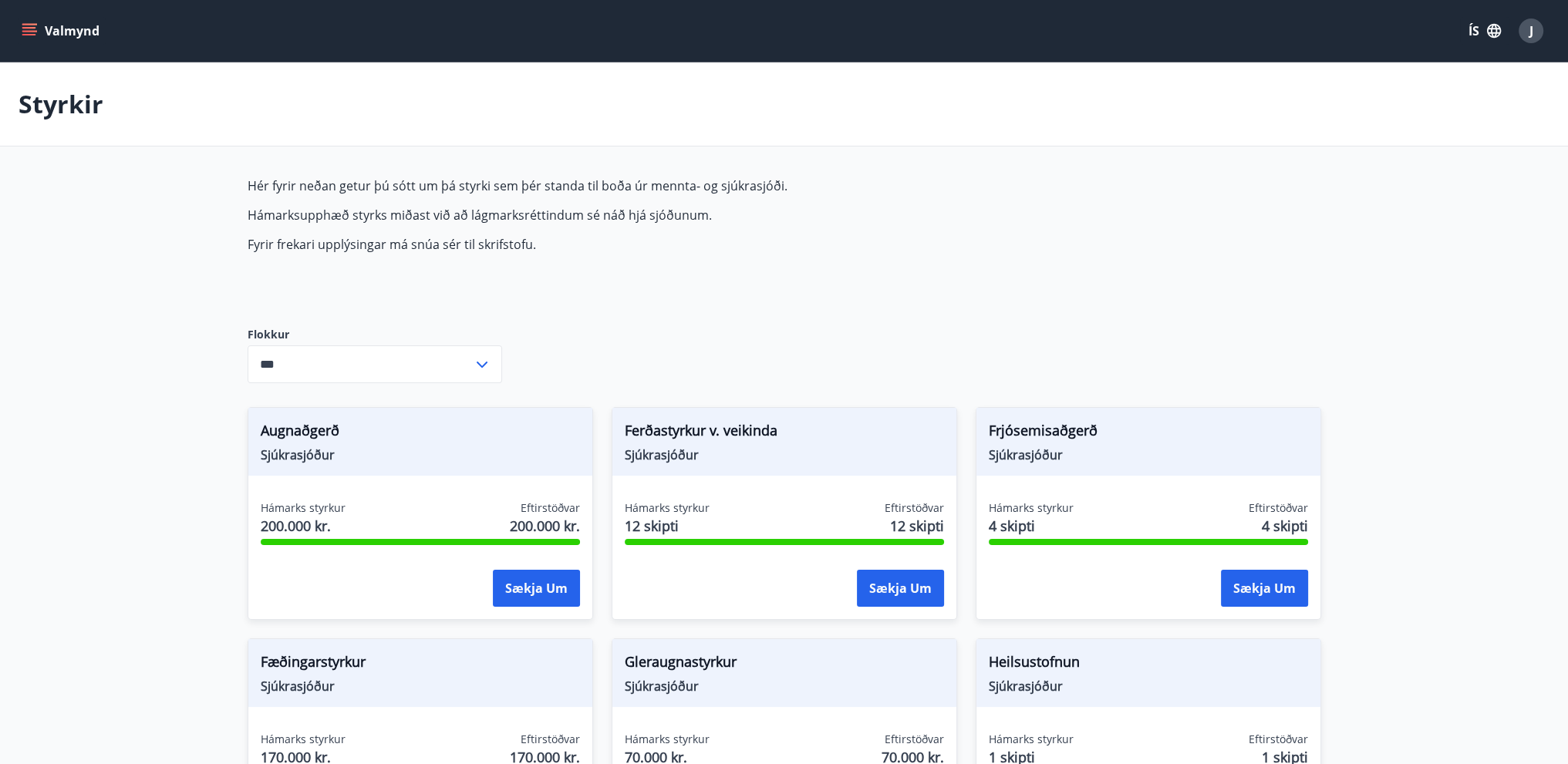
scroll to position [0, 0]
click at [33, 23] on icon "menu" at bounding box center [29, 30] width 15 height 15
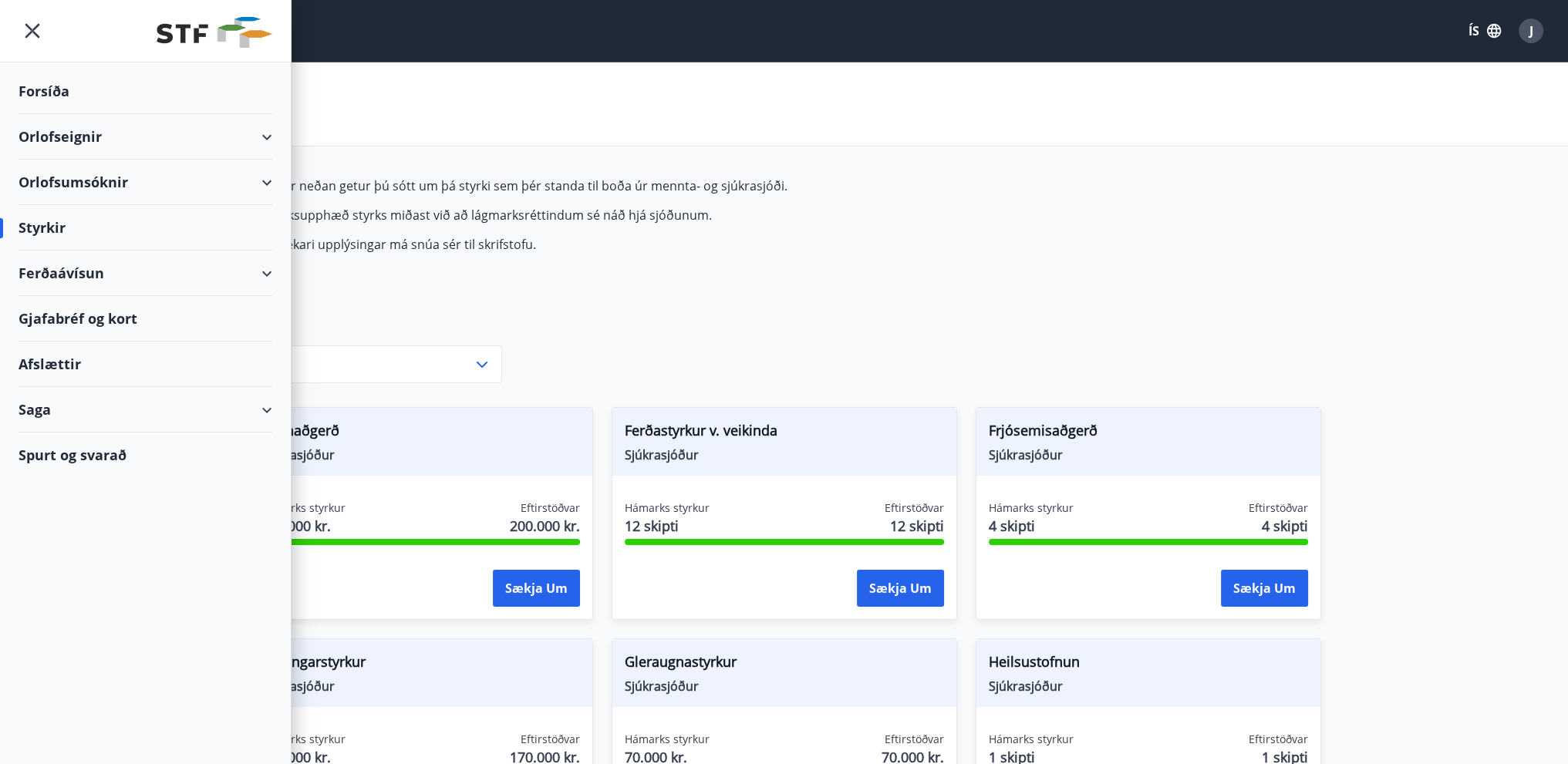
click at [43, 228] on div "Styrkir" at bounding box center [145, 228] width 253 height 46
click at [496, 374] on div "*** ​" at bounding box center [375, 364] width 254 height 38
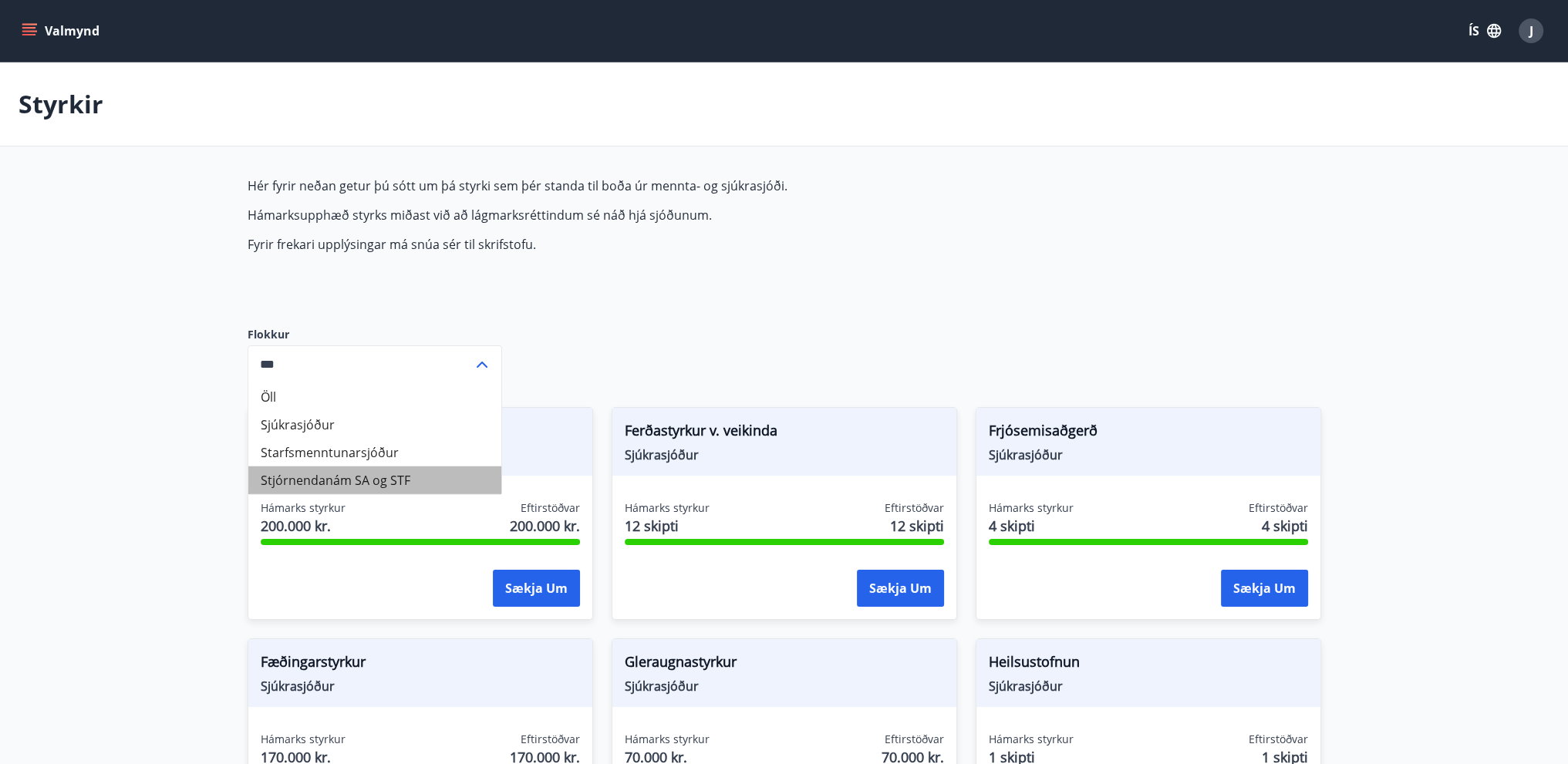
click at [367, 474] on li "Stjórnendanám SA og STF" at bounding box center [375, 480] width 253 height 28
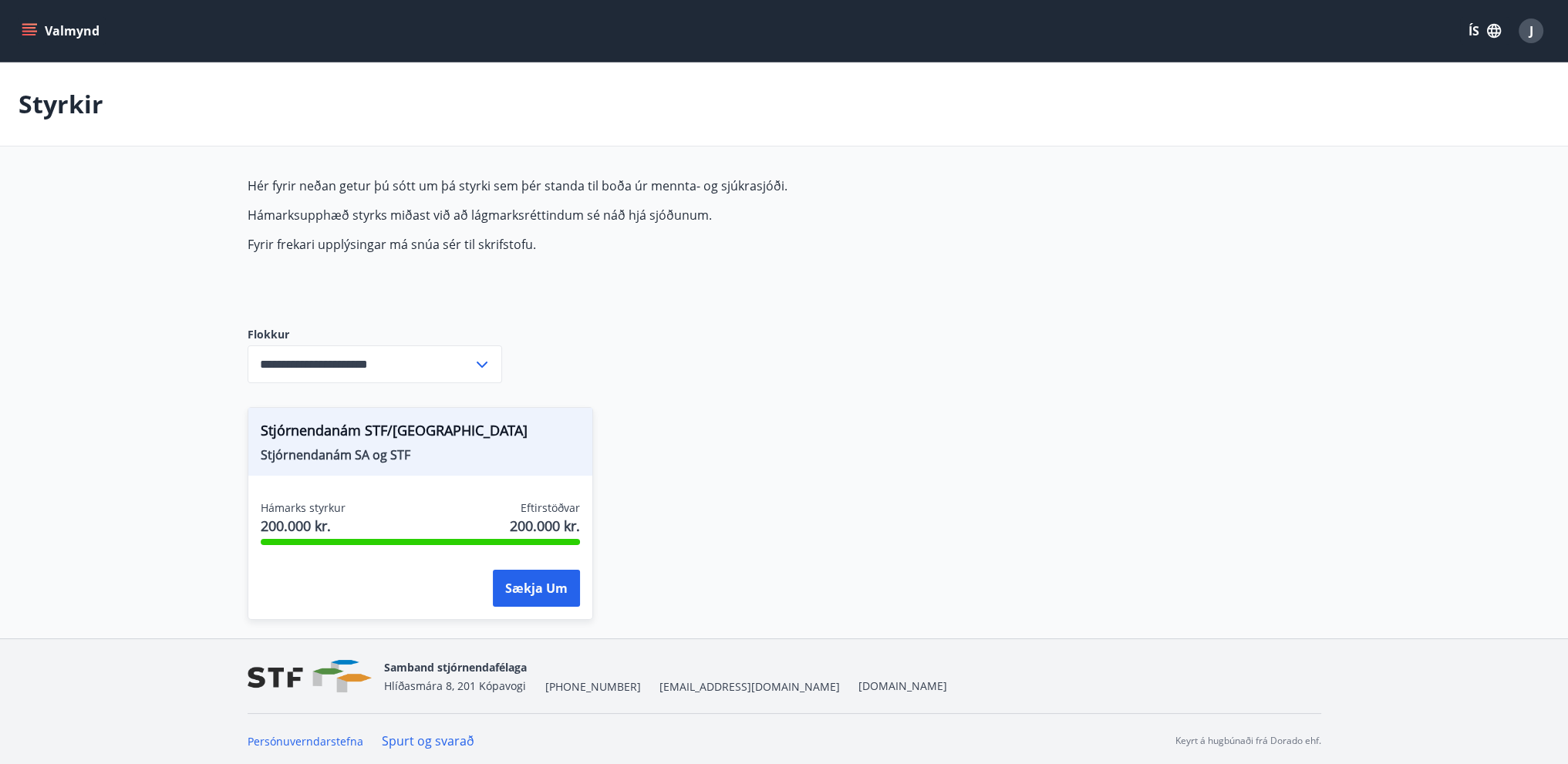
click at [383, 452] on span "Stjórnendanám SA og STF" at bounding box center [420, 455] width 319 height 17
click at [355, 437] on span "Stjórnendanám STF/SA" at bounding box center [420, 433] width 319 height 26
click at [331, 468] on div "Stjórnendanám STF/SA Stjórnendanám SA og STF" at bounding box center [420, 442] width 344 height 68
click at [315, 509] on span "Hámarks styrkur" at bounding box center [303, 507] width 85 height 15
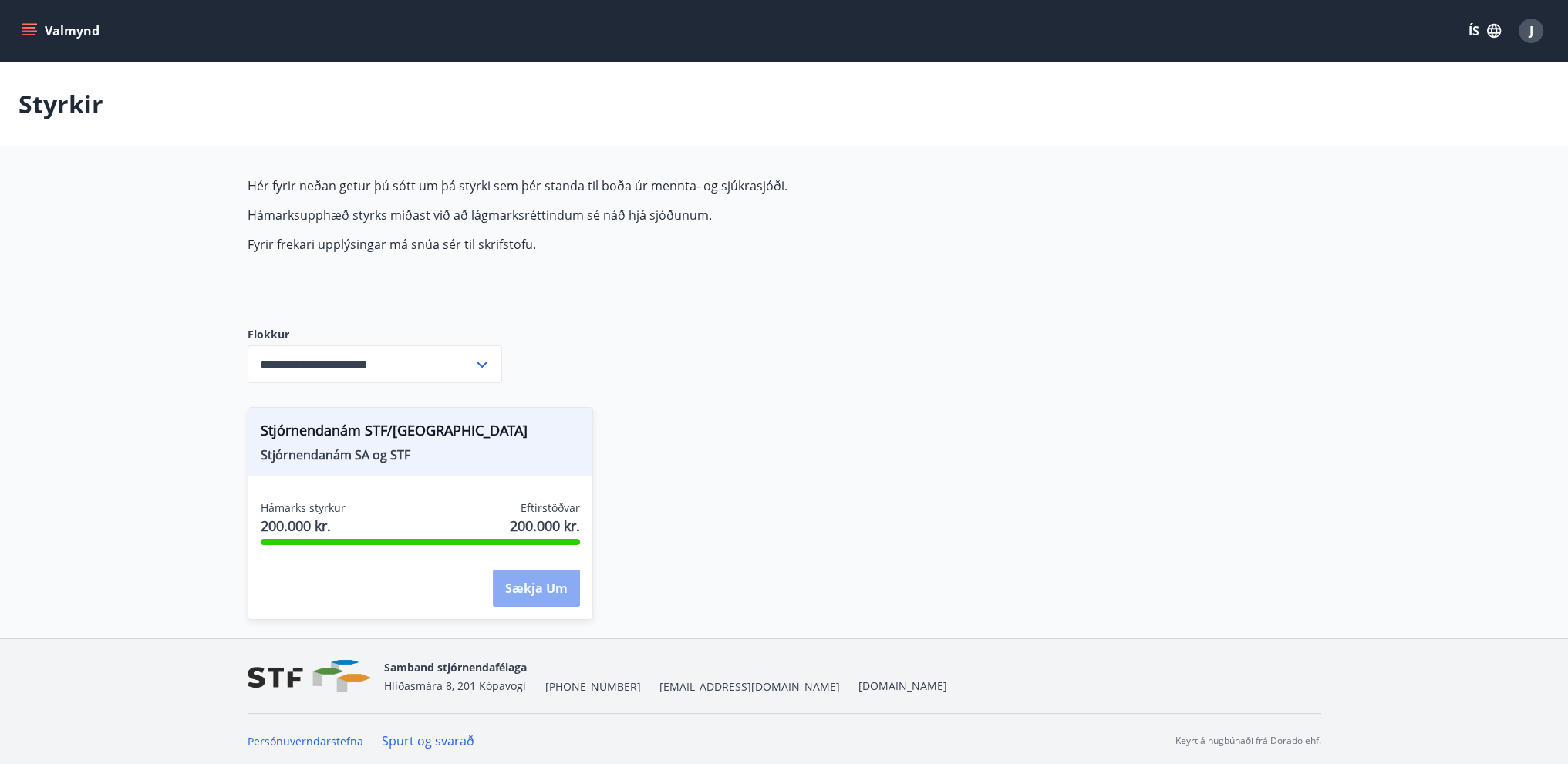
click at [524, 584] on button "Sækja um" at bounding box center [536, 588] width 87 height 37
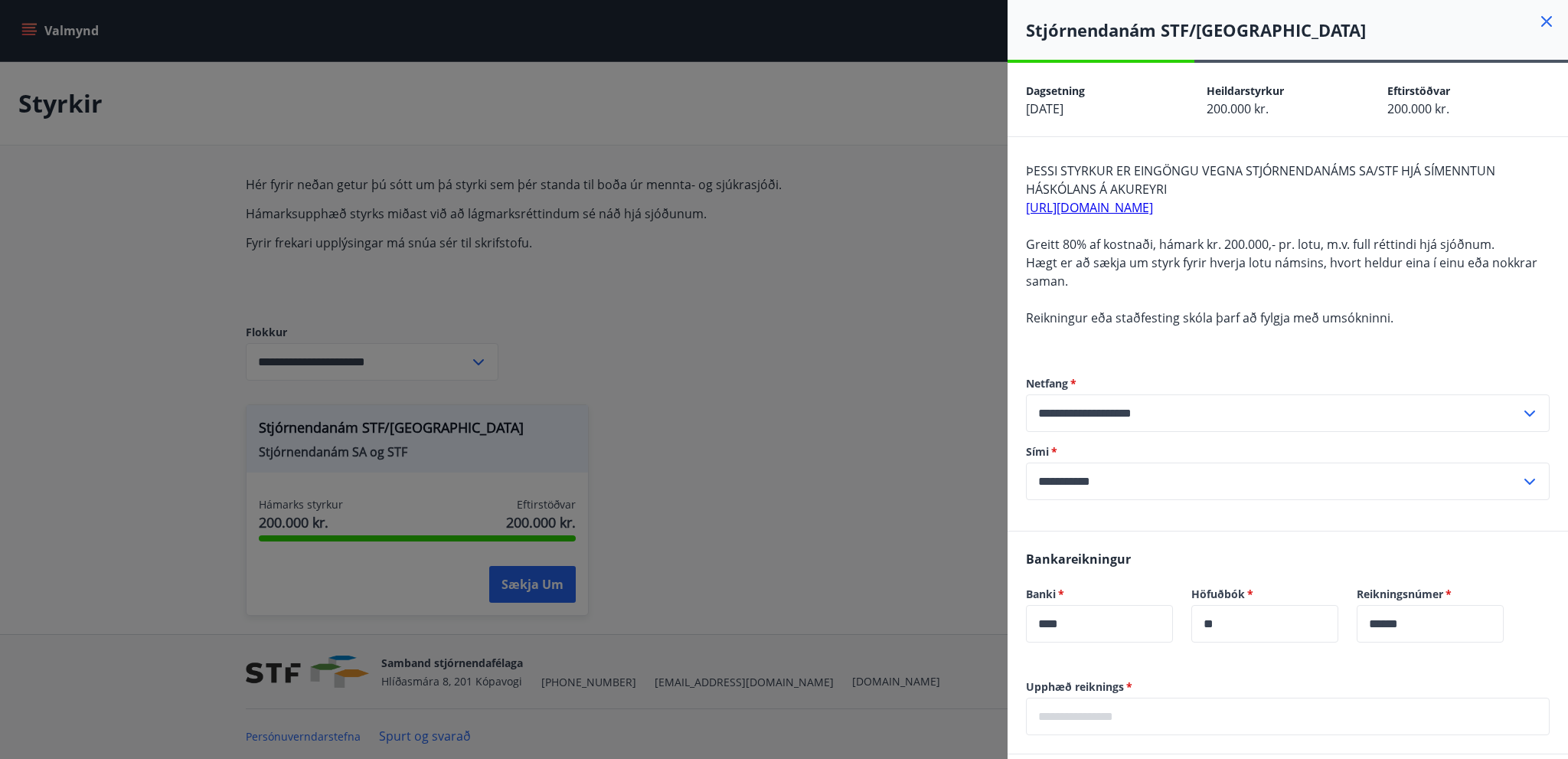
click at [1123, 209] on link "https://stjornendanam.is" at bounding box center [1090, 207] width 127 height 17
click at [1542, 20] on icon at bounding box center [1546, 21] width 10 height 10
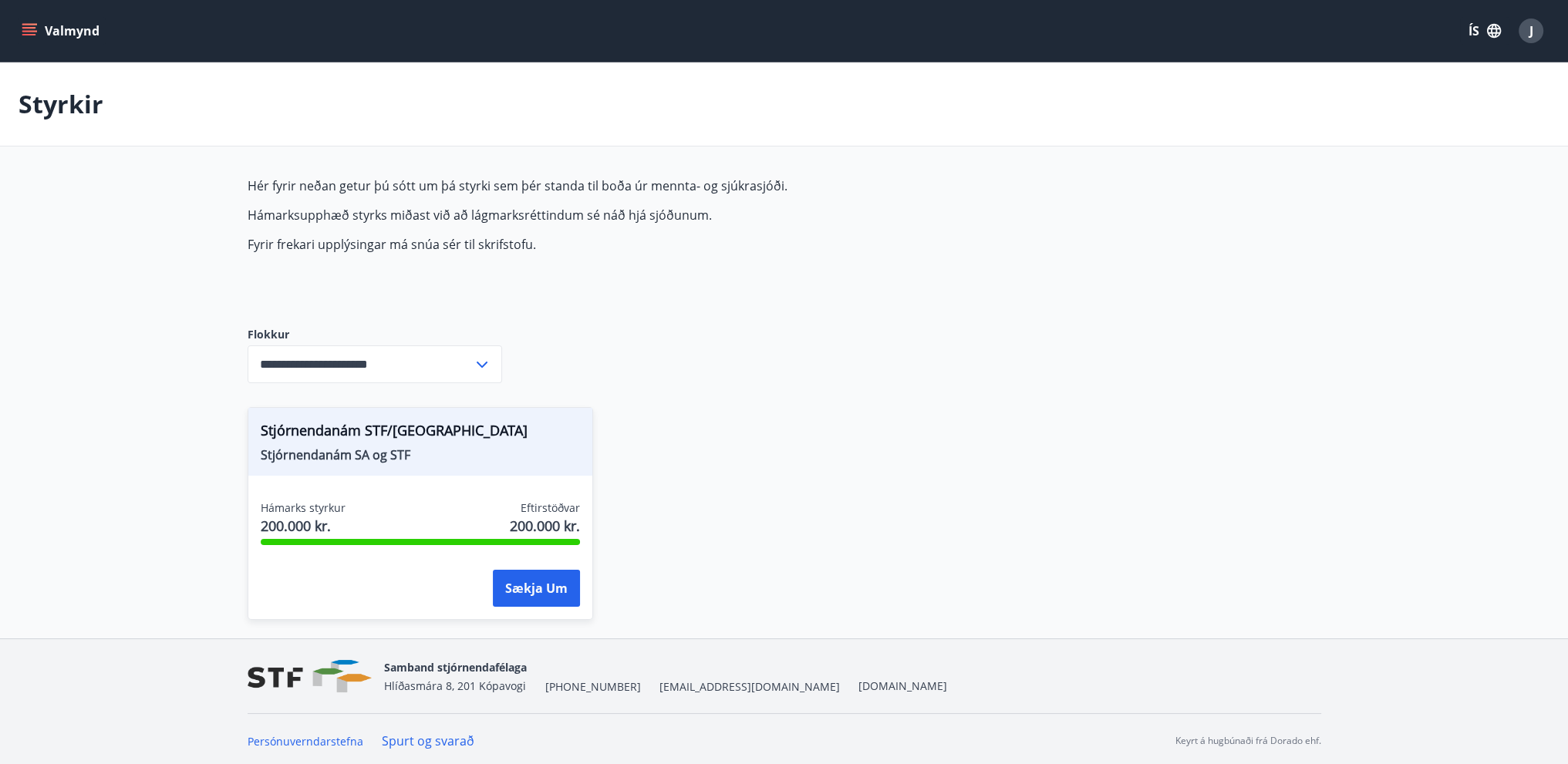
click at [38, 107] on p "Styrkir" at bounding box center [61, 104] width 85 height 34
click at [468, 362] on input "**********" at bounding box center [360, 364] width 225 height 38
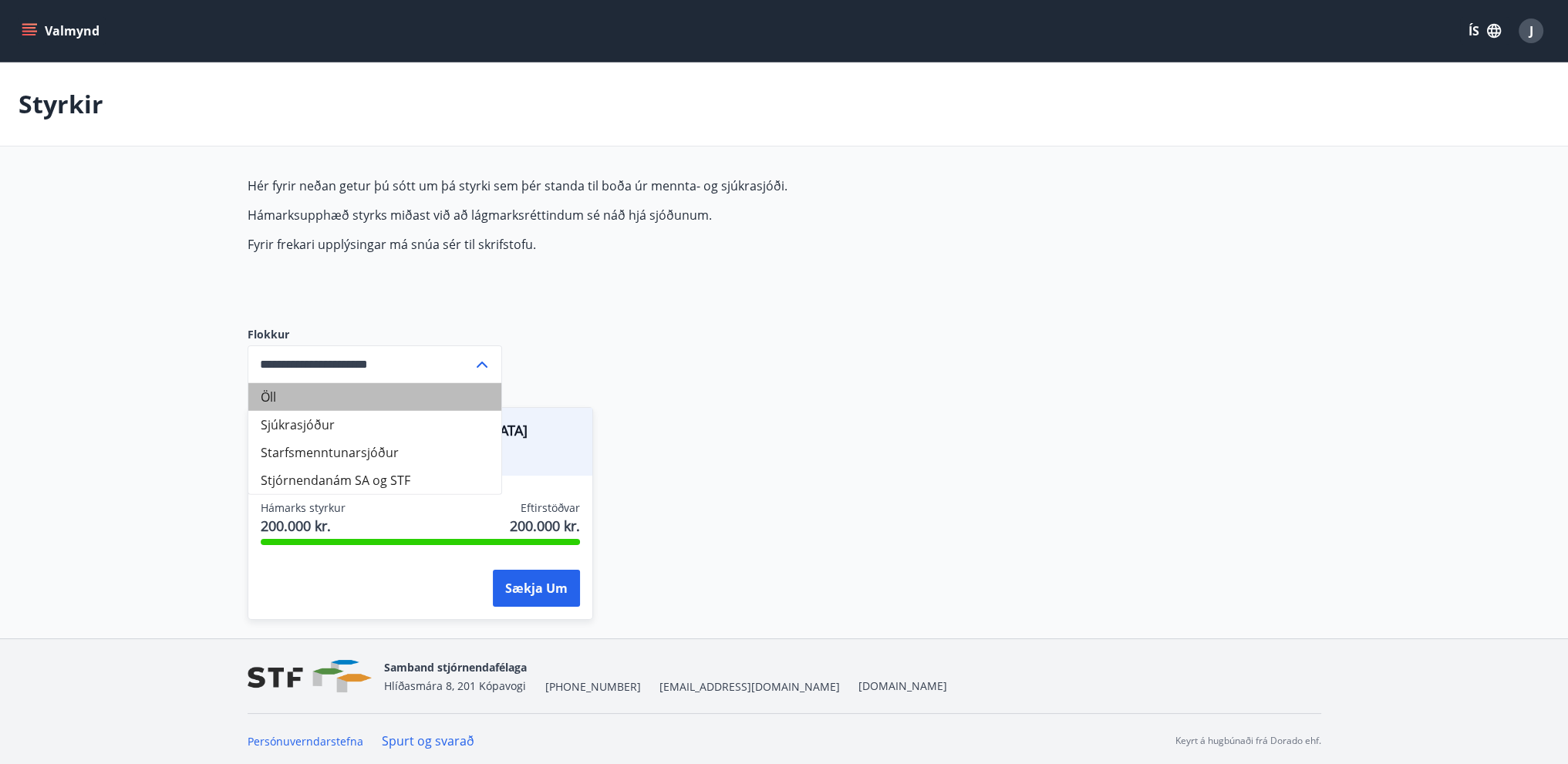
click at [334, 391] on li "Öll" at bounding box center [375, 397] width 253 height 28
type input "***"
